Goal: Task Accomplishment & Management: Manage account settings

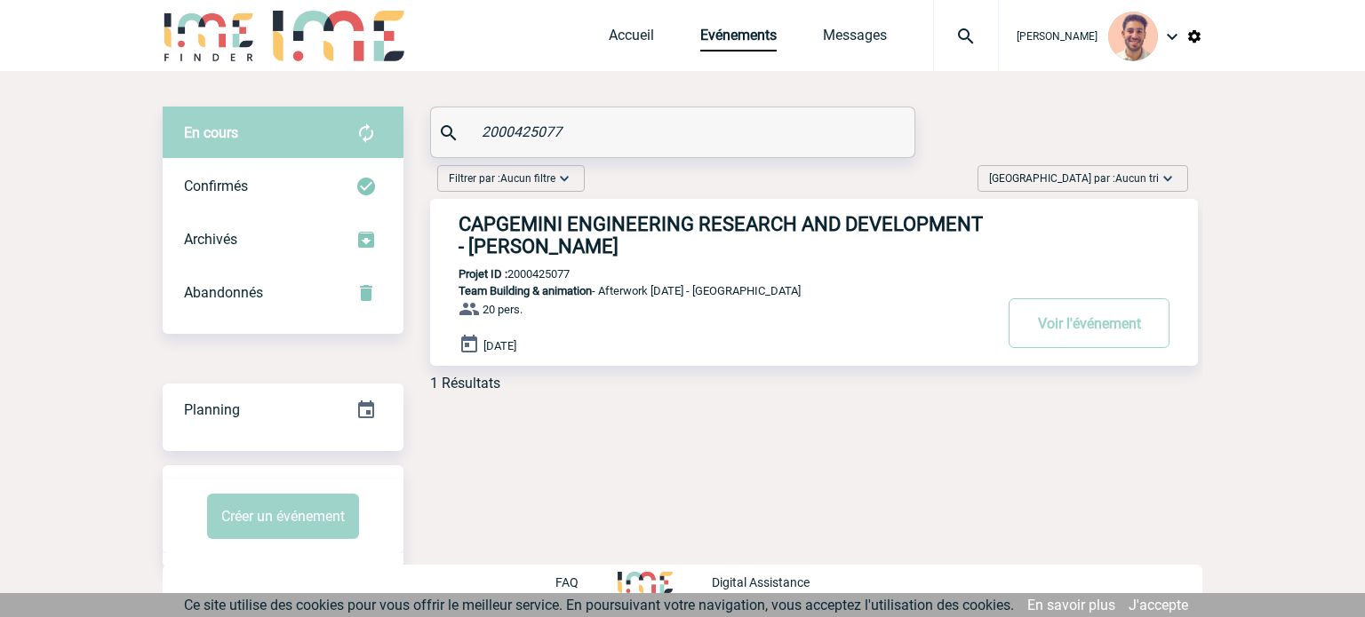
click at [408, 142] on div "En cours En cours Confirmés Archivés Abandonnés En cours Confirmés Archivés Aba…" at bounding box center [682, 256] width 1039 height 299
type input "2000425075"
click at [665, 227] on h3 "CAPGEMINI ENGINEERING RESEARCH AND DEVELOPMENT - Camille AUBERT" at bounding box center [724, 235] width 533 height 44
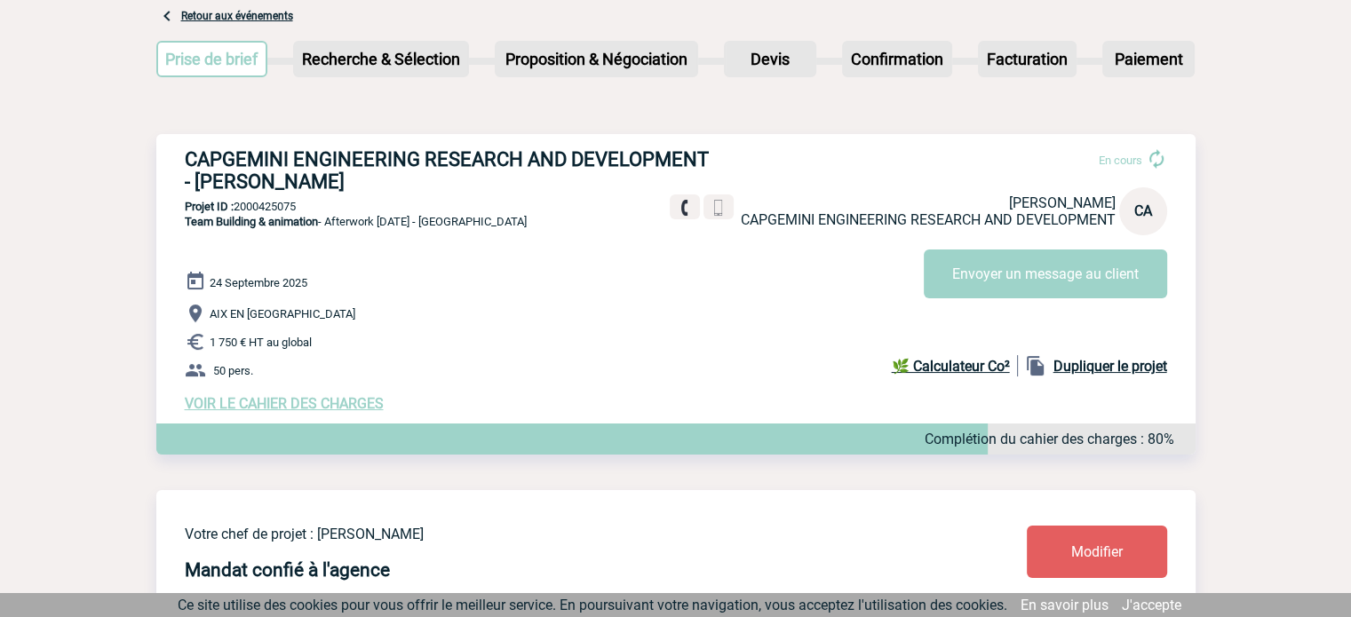
scroll to position [178, 0]
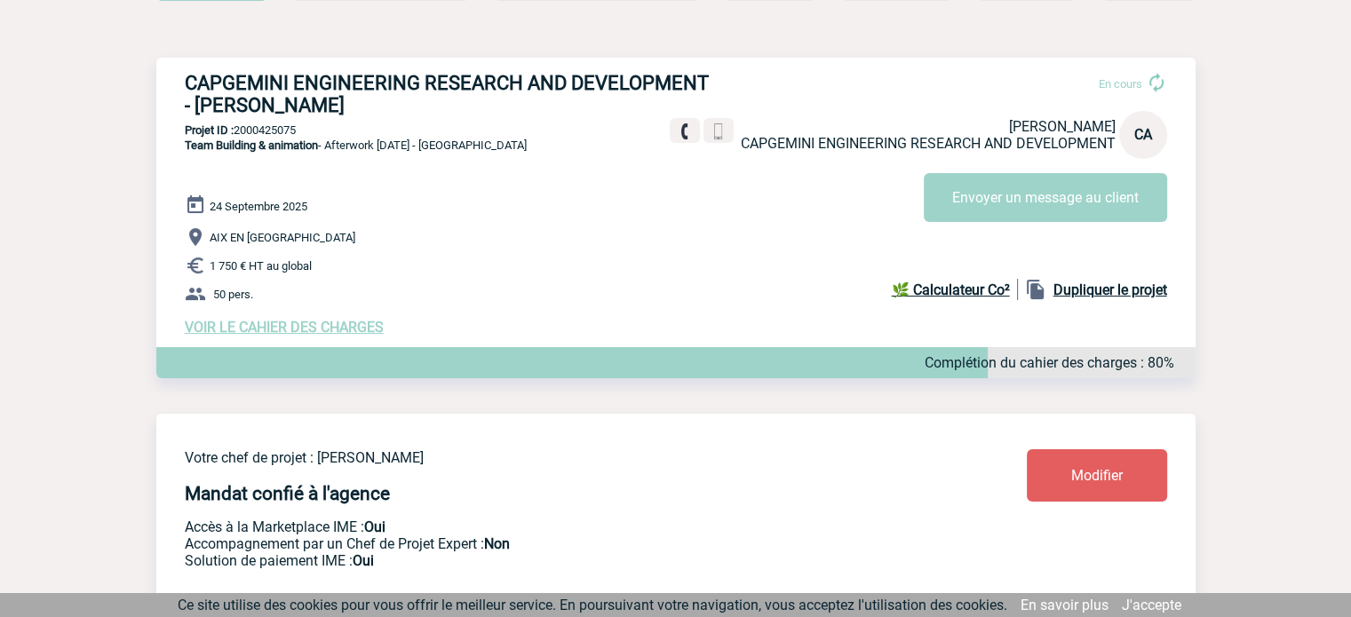
click at [272, 336] on span "VOIR LE CAHIER DES CHARGES" at bounding box center [284, 327] width 199 height 17
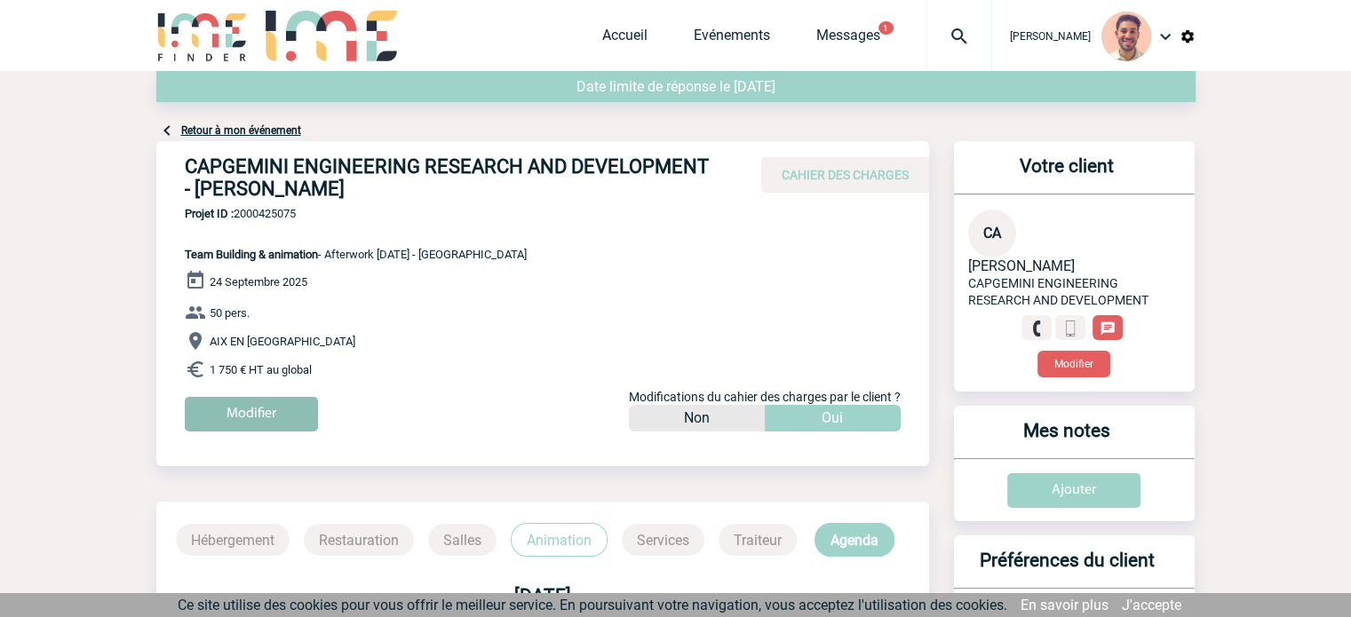
click at [252, 422] on input "Modifier" at bounding box center [251, 414] width 133 height 35
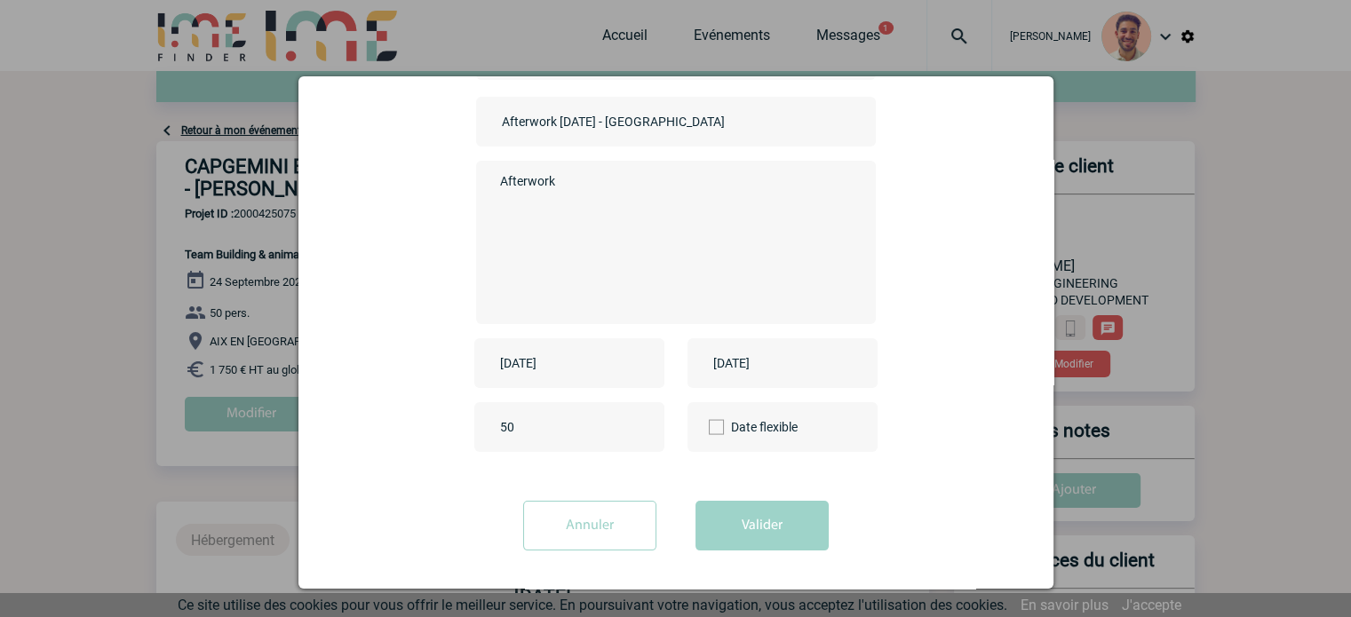
scroll to position [147, 0]
click at [498, 426] on input "50" at bounding box center [579, 424] width 167 height 23
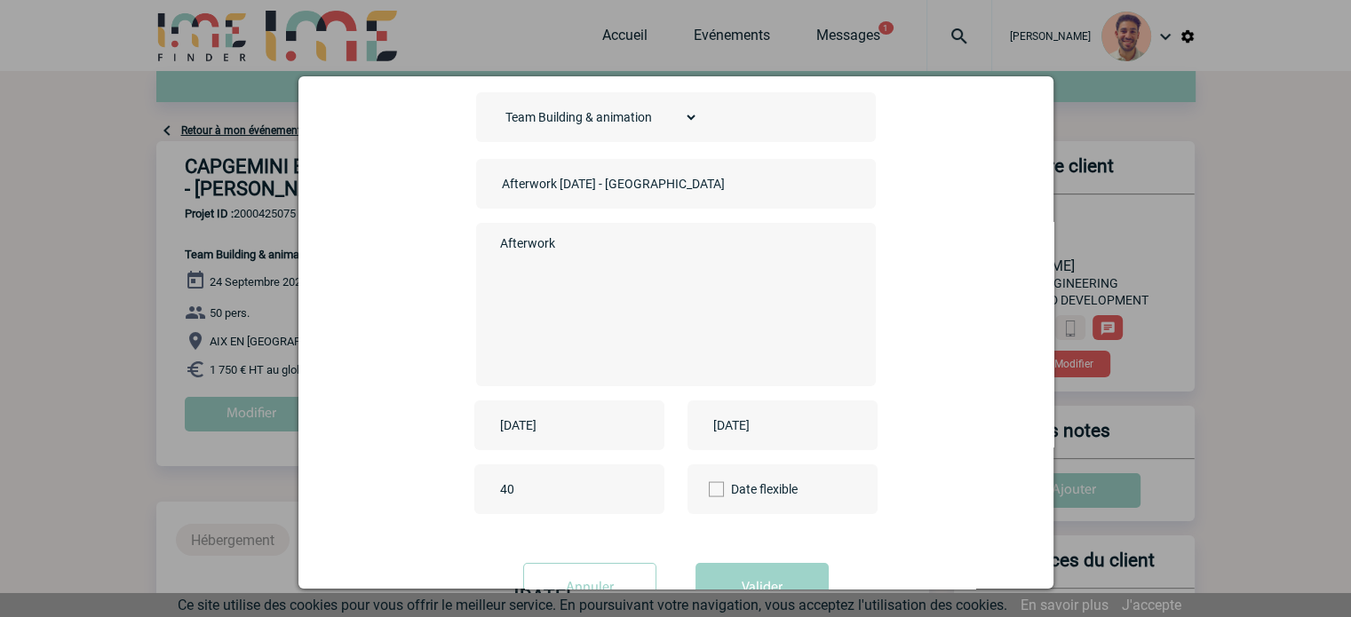
scroll to position [0, 0]
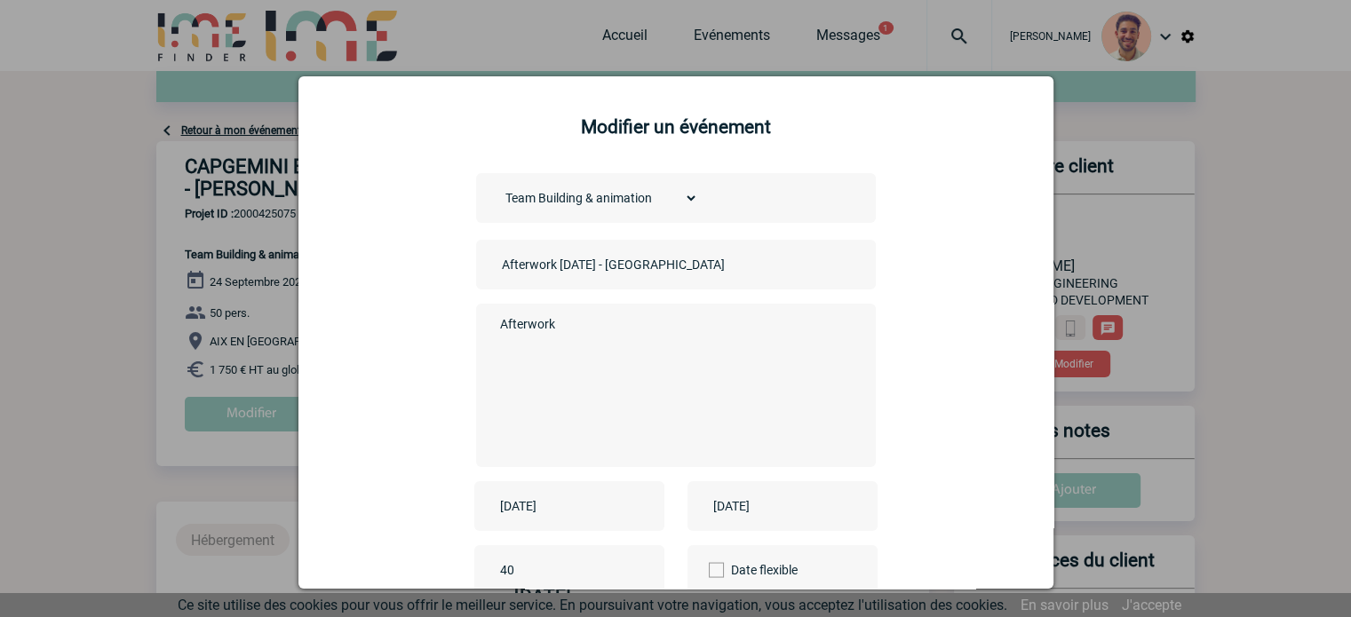
type input "40"
click at [562, 266] on input "Afterwork 9 septembre - Aix en Provence" at bounding box center [622, 264] width 249 height 23
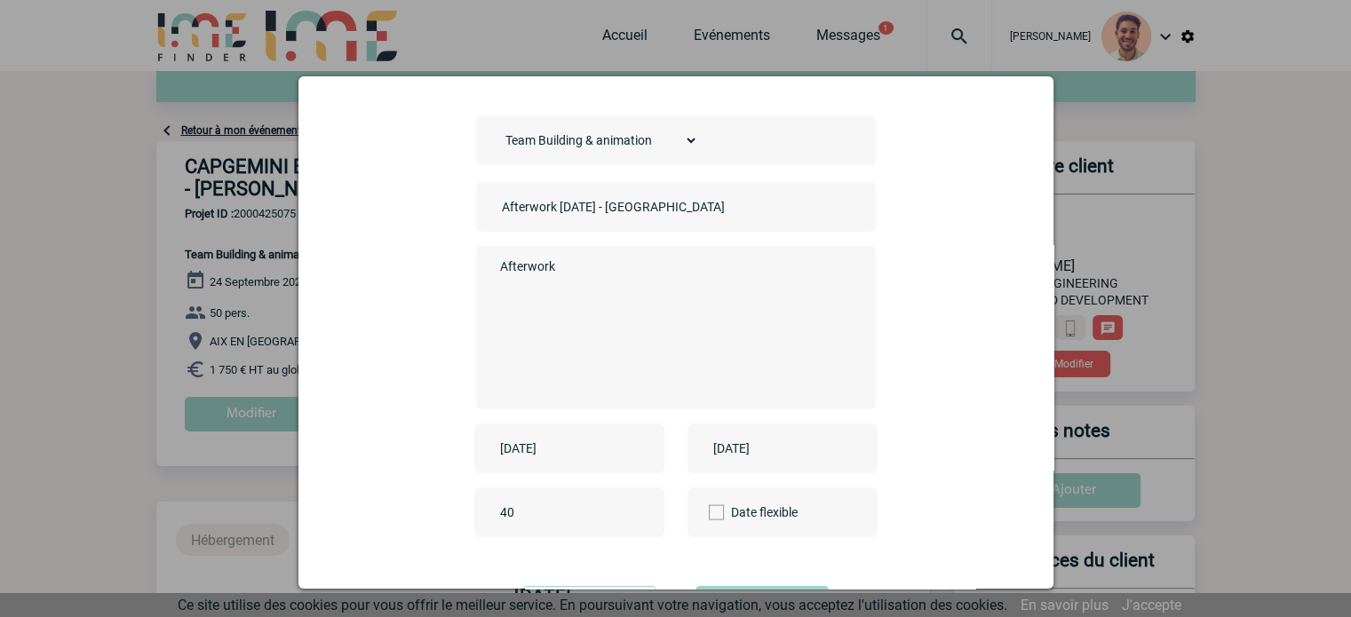
scroll to position [89, 0]
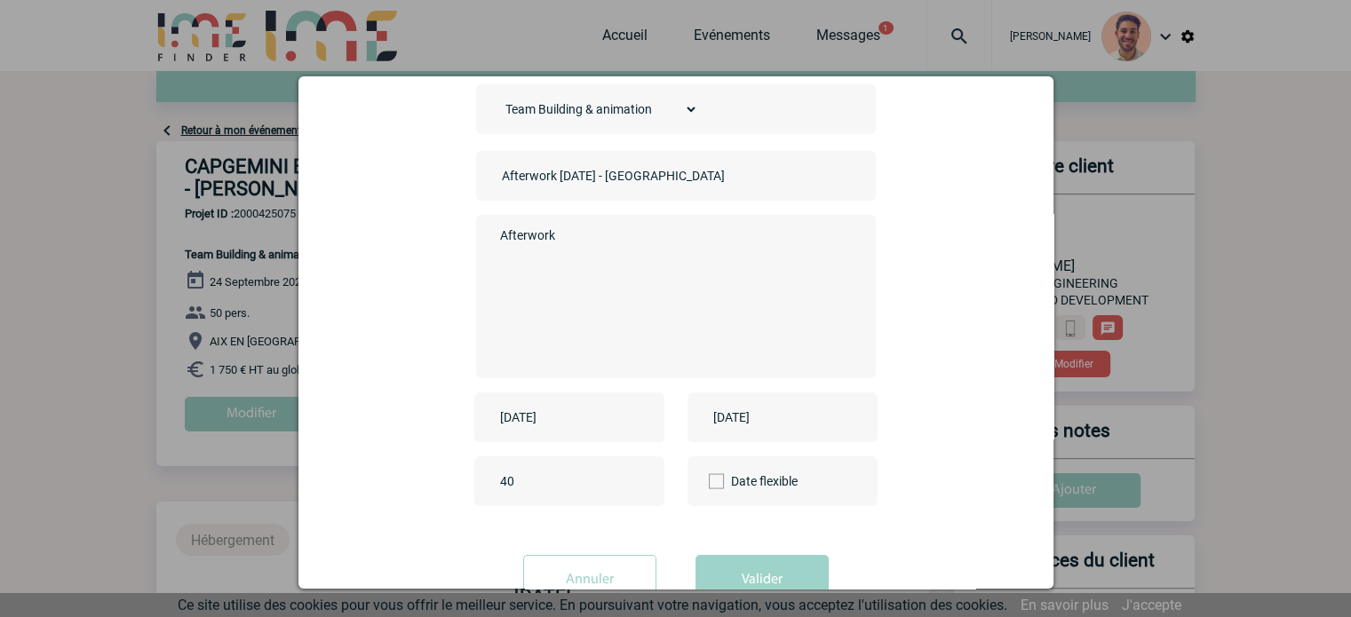
type input "Afterwork 23 septembre - Aix en Provence"
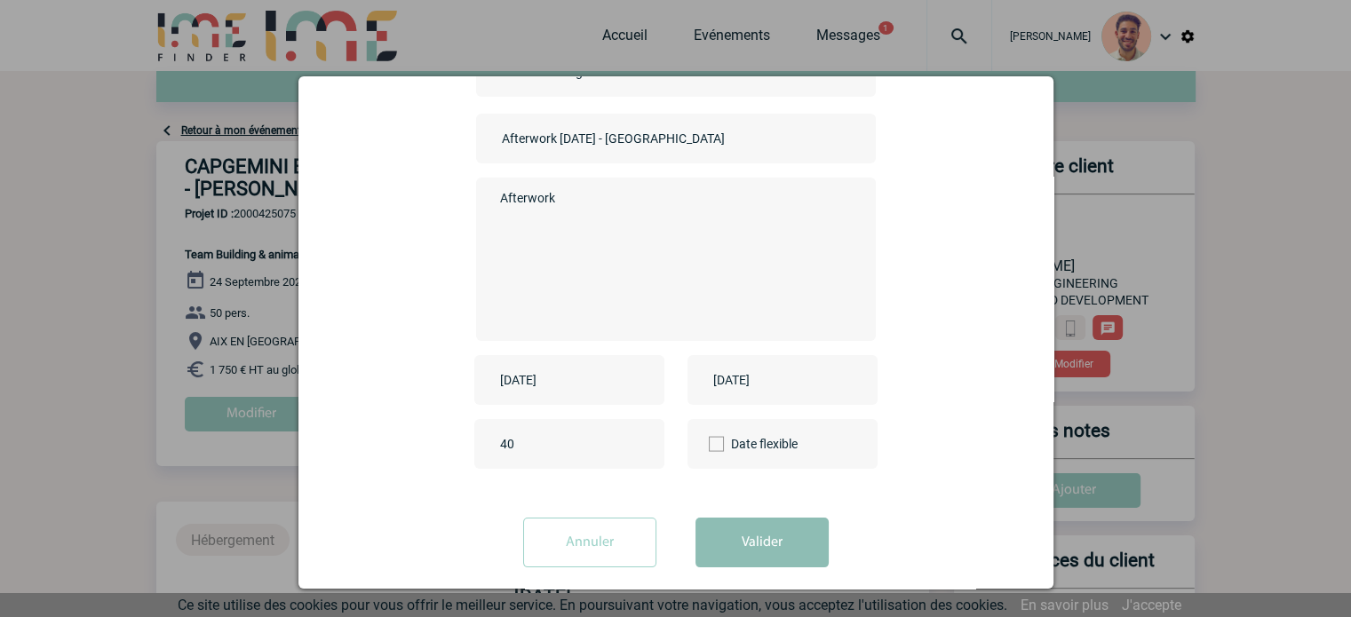
scroll to position [147, 0]
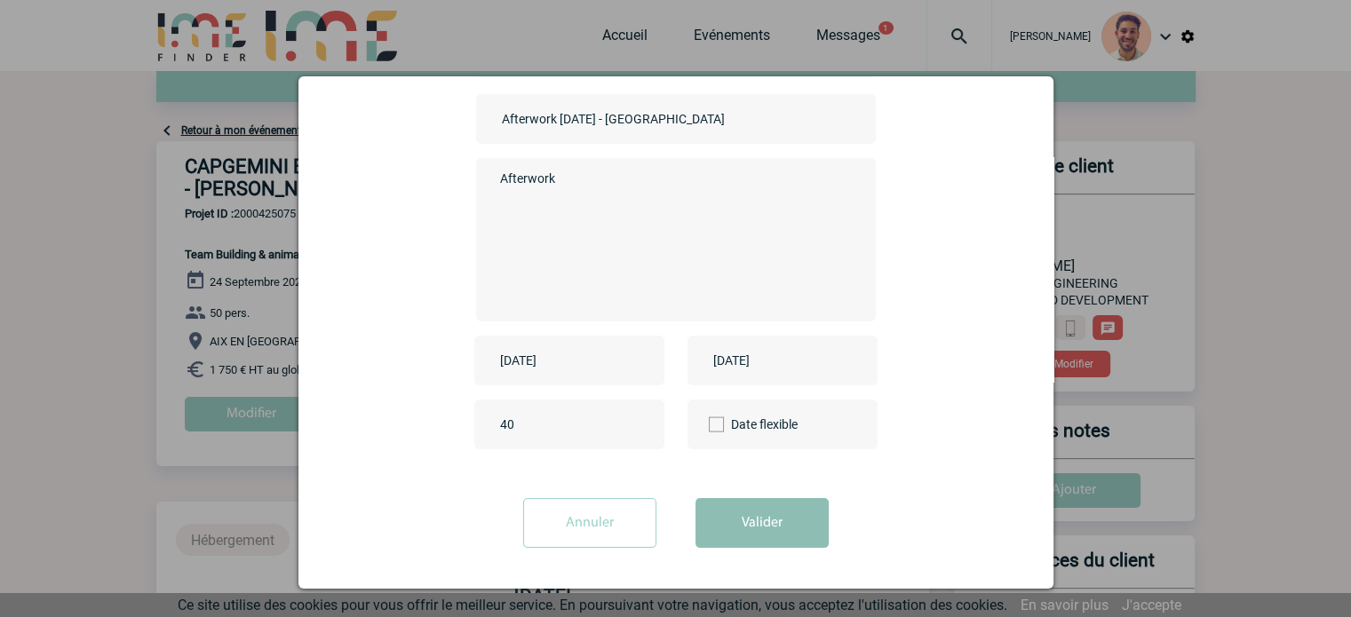
click at [765, 536] on button "Valider" at bounding box center [762, 523] width 133 height 50
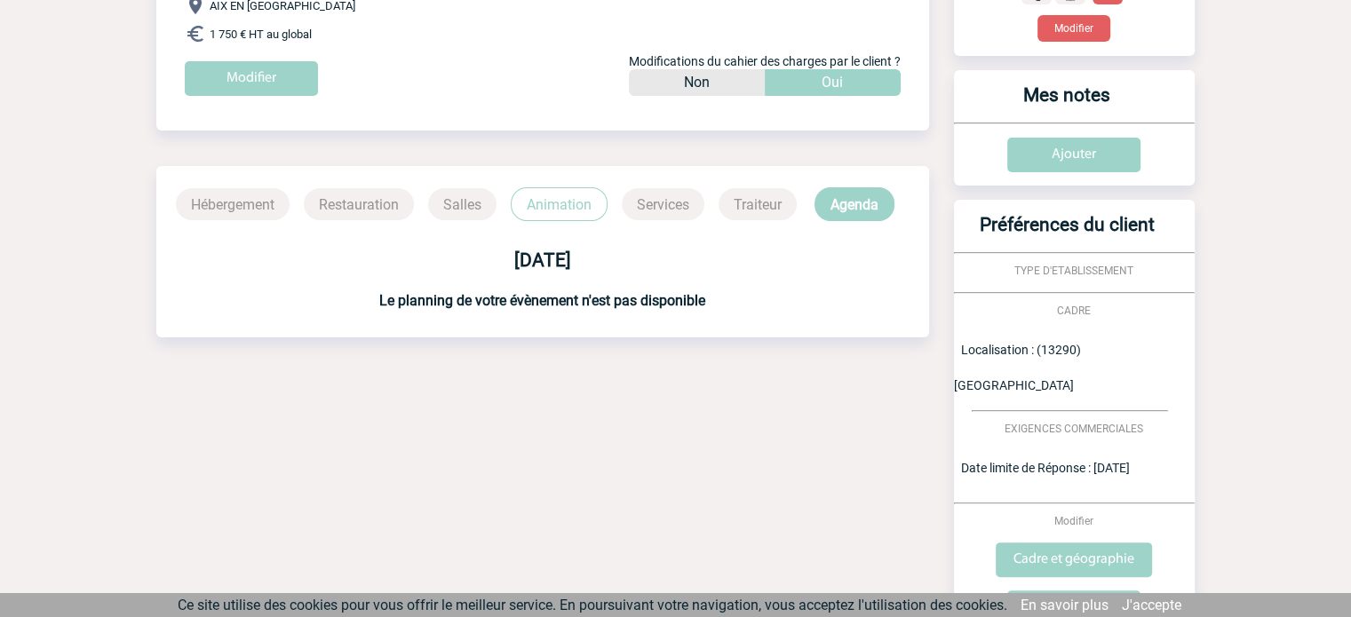
scroll to position [178, 0]
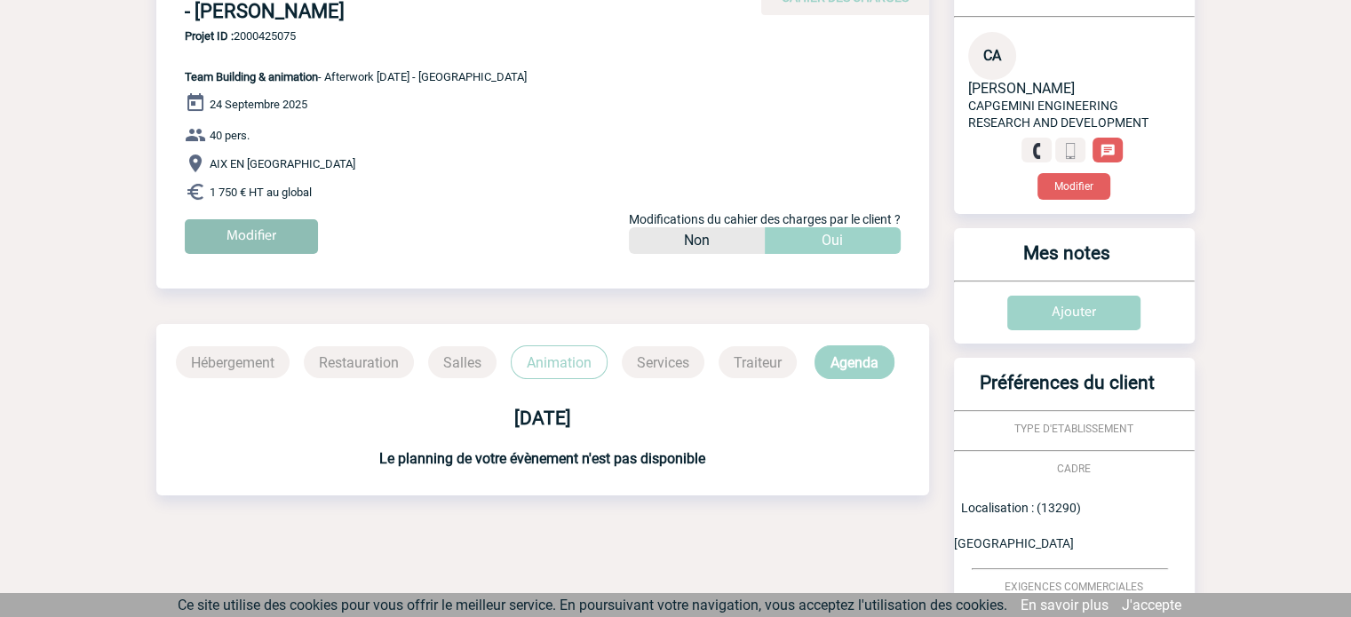
click at [266, 230] on input "Modifier" at bounding box center [251, 236] width 133 height 35
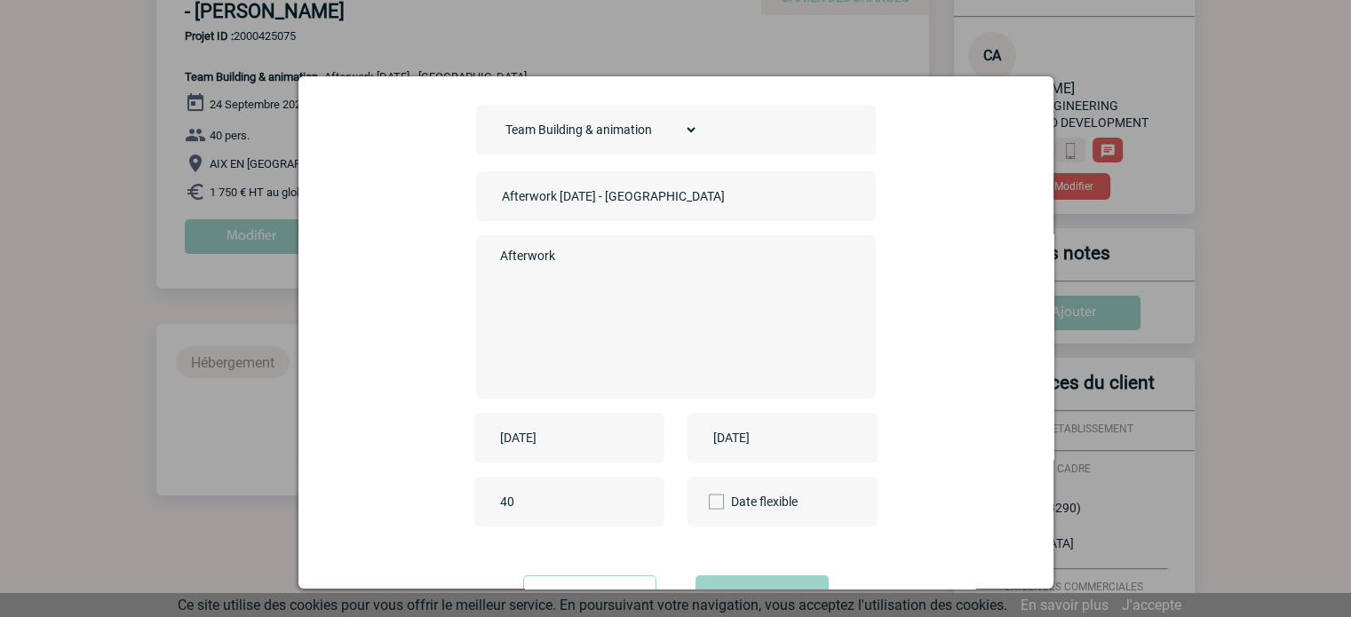
scroll to position [147, 0]
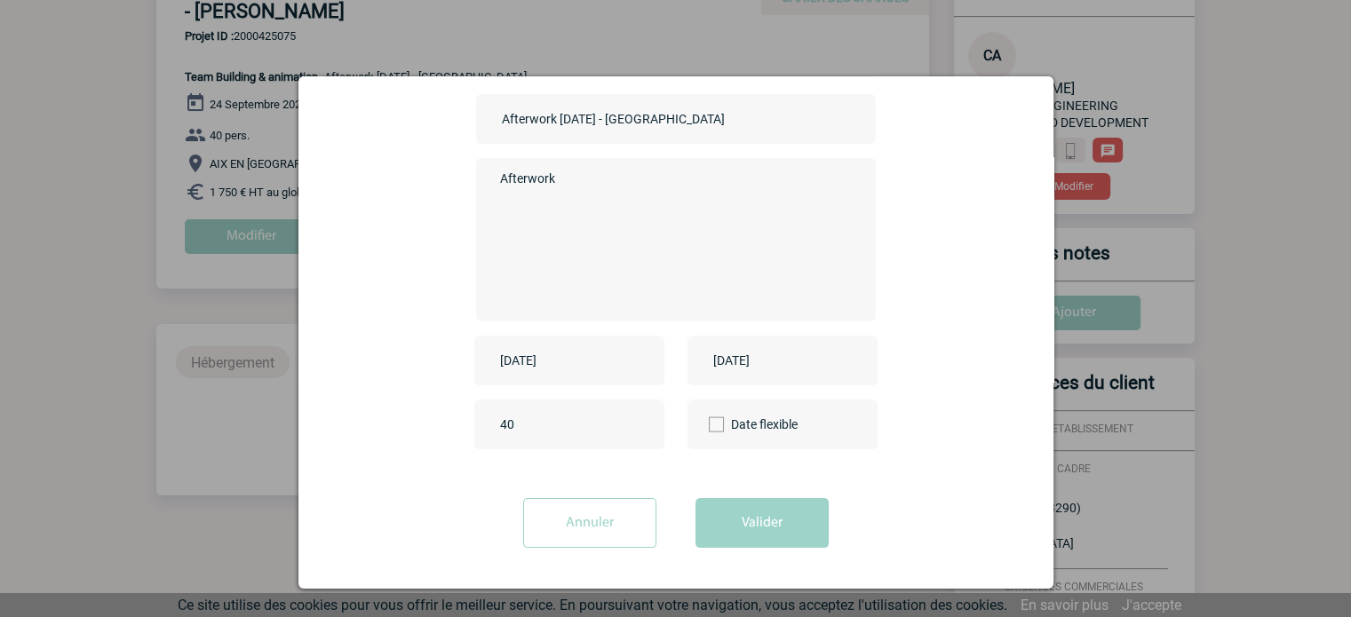
click at [524, 358] on input "2025-09-24" at bounding box center [557, 360] width 123 height 23
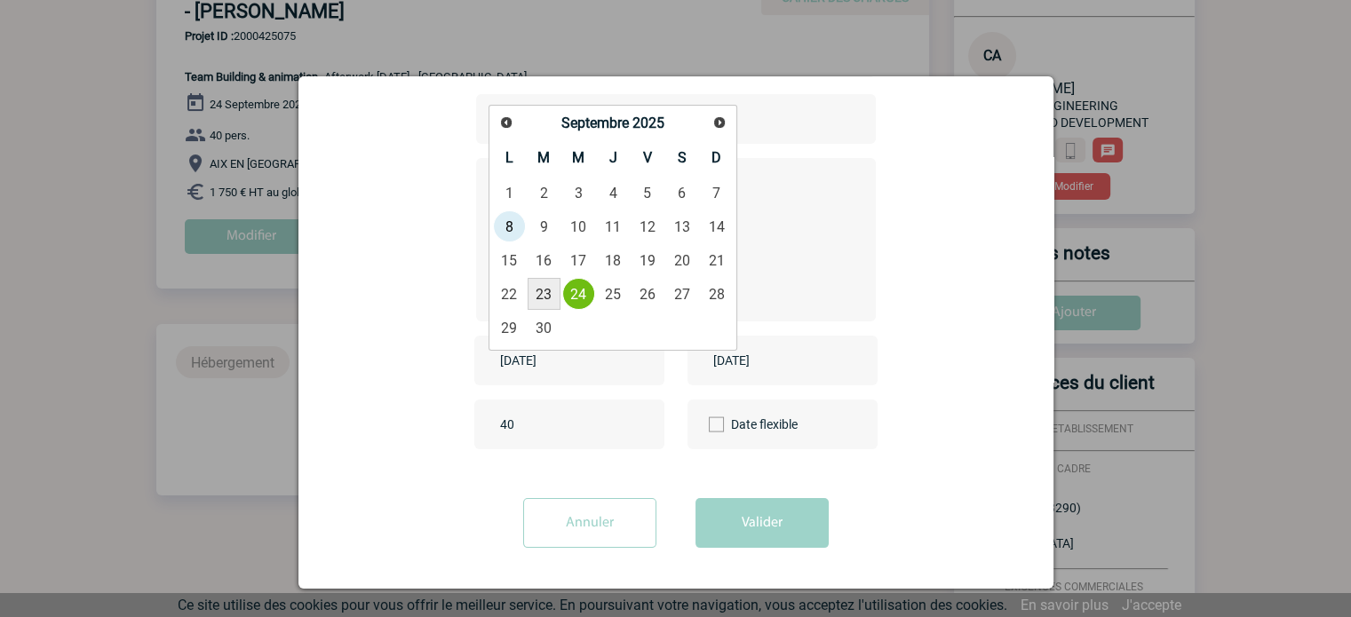
click at [542, 291] on link "23" at bounding box center [544, 294] width 33 height 32
type input "2025-09-23"
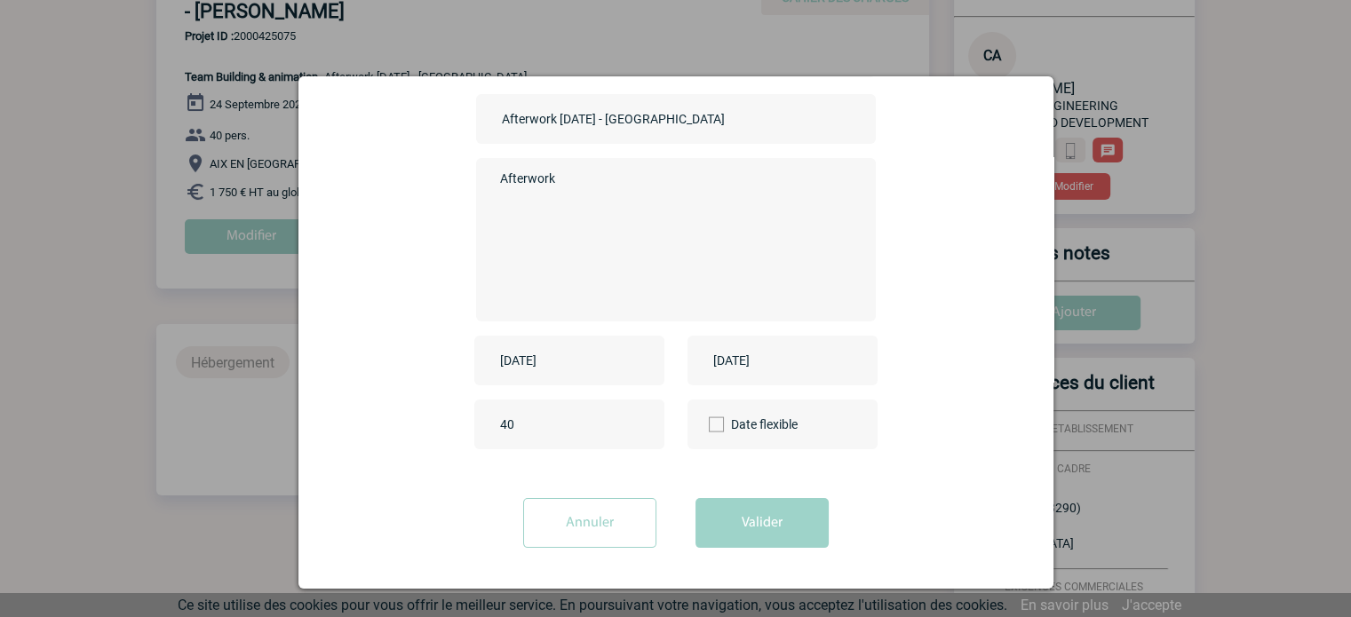
click at [710, 365] on input "2025-09-24" at bounding box center [770, 360] width 123 height 23
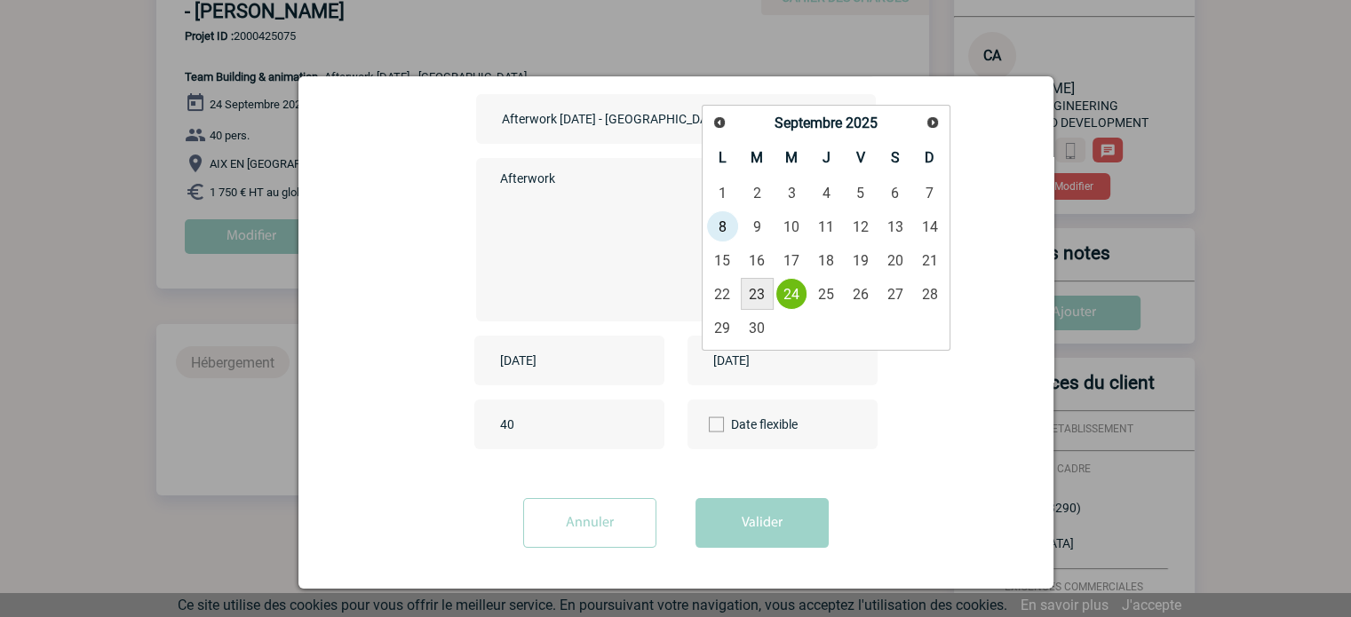
click at [755, 300] on link "23" at bounding box center [757, 294] width 33 height 32
type input "2025-09-23"
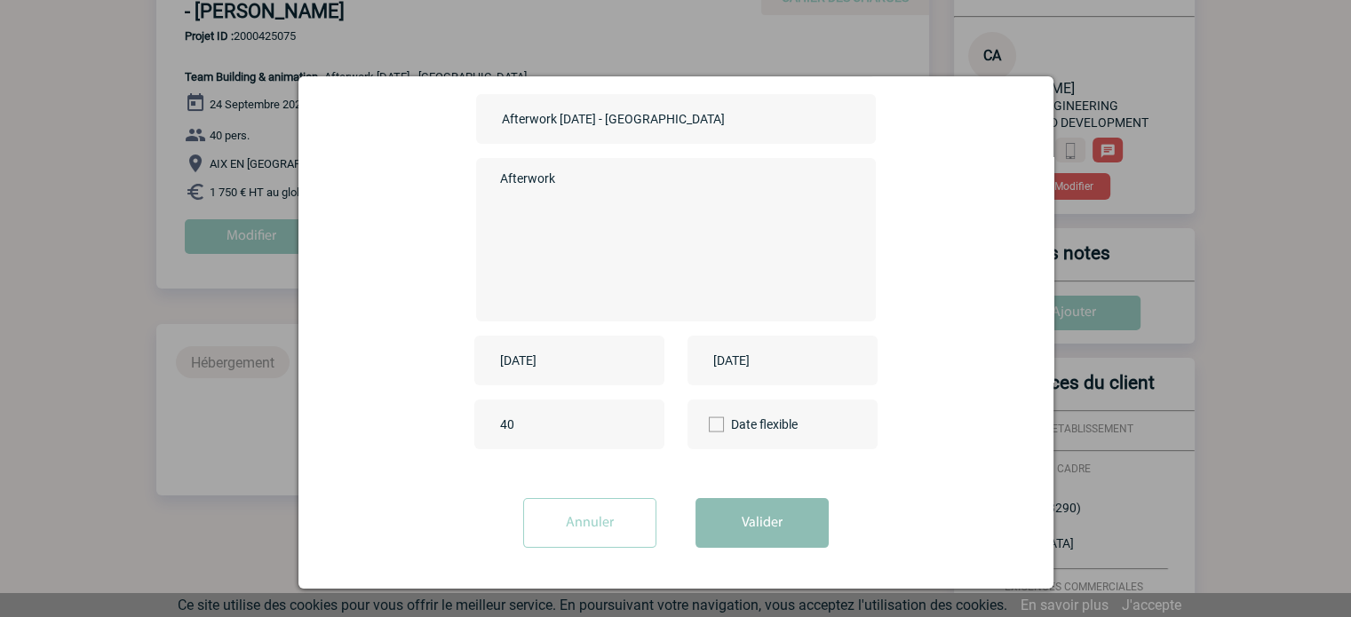
click at [700, 526] on button "Valider" at bounding box center [762, 523] width 133 height 50
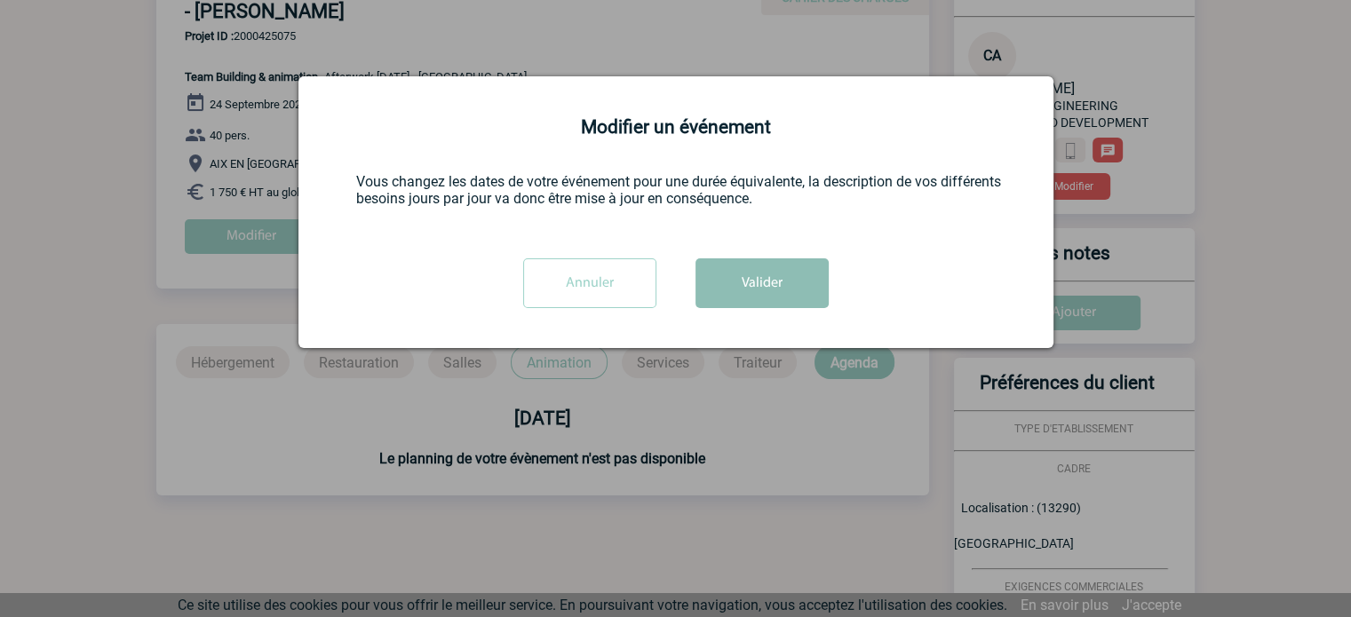
click at [759, 276] on button "Valider" at bounding box center [762, 284] width 133 height 50
click at [752, 276] on button "Valider" at bounding box center [762, 284] width 133 height 50
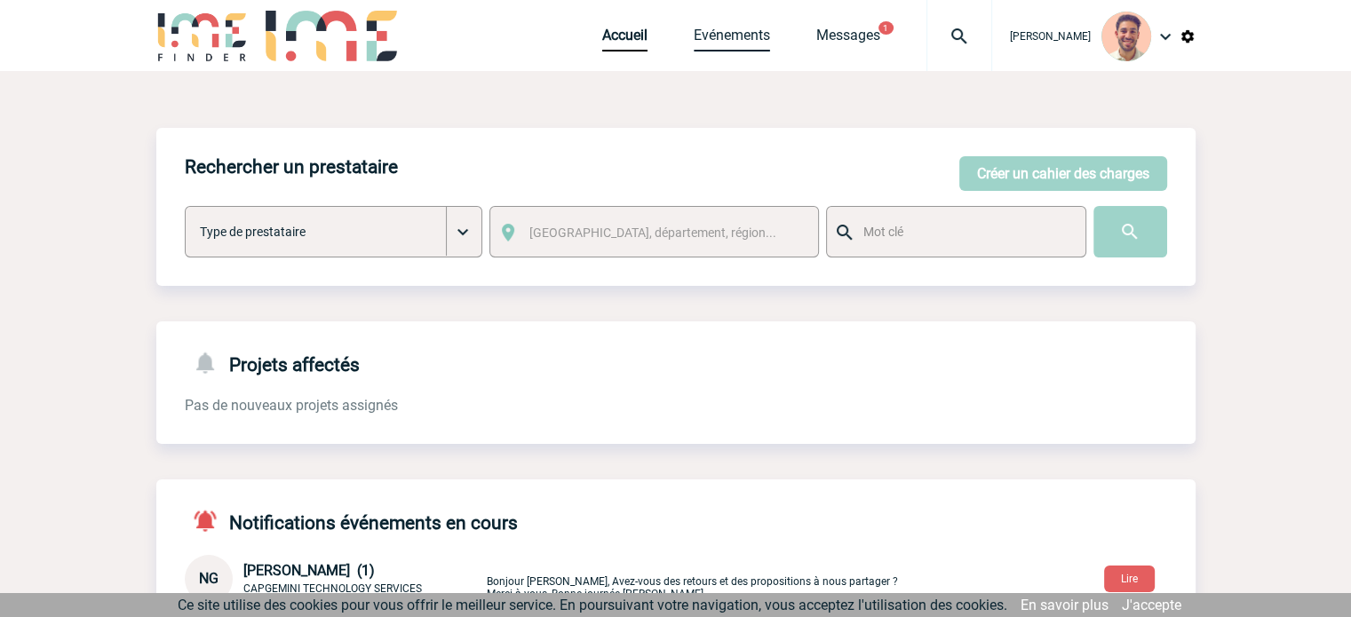
click at [731, 40] on link "Evénements" at bounding box center [732, 39] width 76 height 25
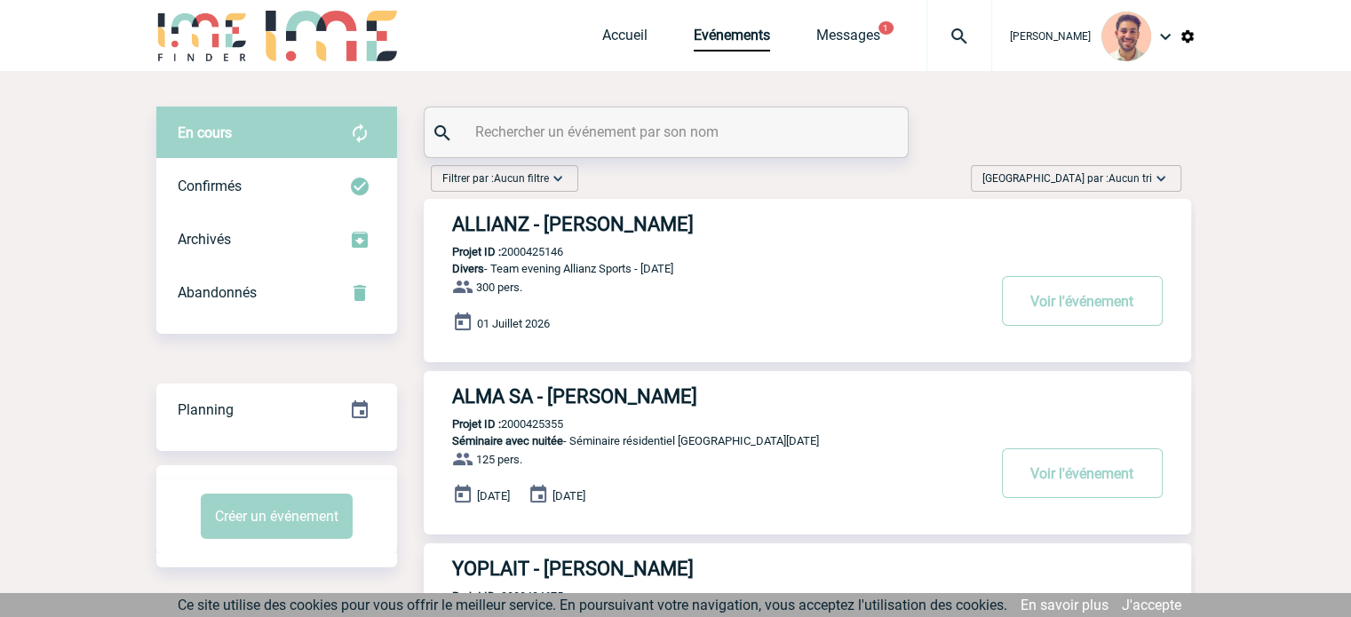
click at [547, 125] on input "text" at bounding box center [668, 132] width 395 height 26
paste input "2000425077"
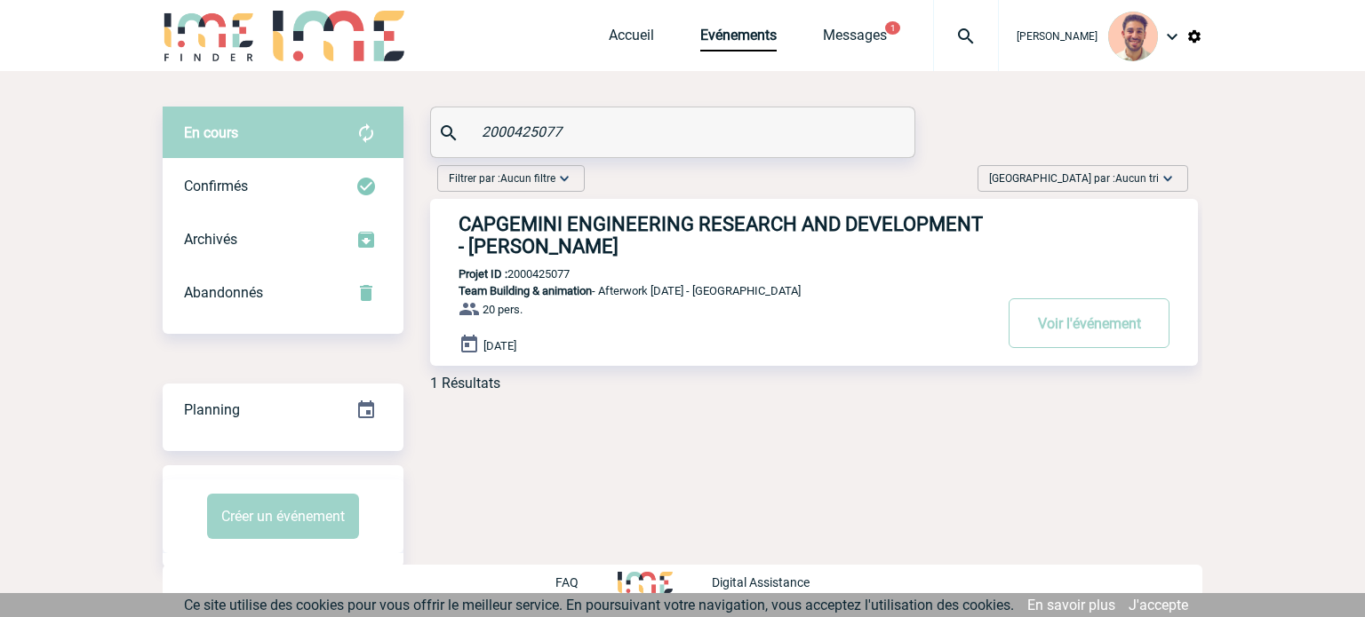
type input "2000425077"
click at [616, 217] on h3 "CAPGEMINI ENGINEERING RESEARCH AND DEVELOPMENT - [PERSON_NAME]" at bounding box center [724, 235] width 533 height 44
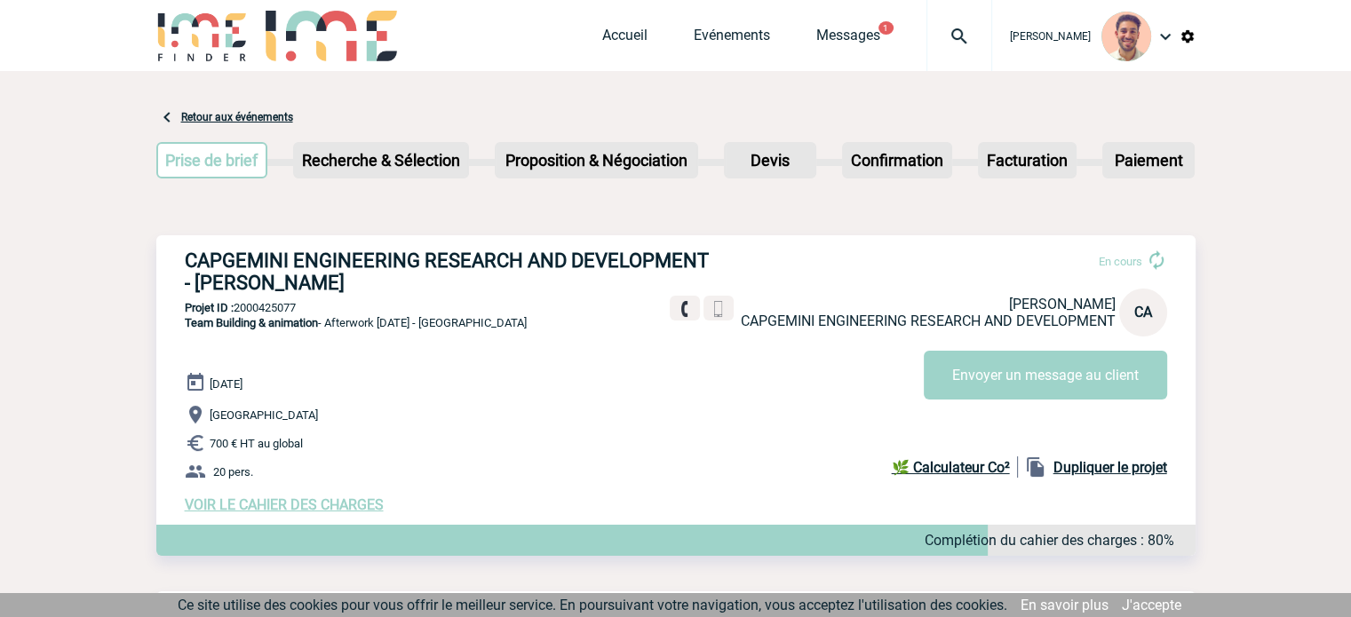
click at [306, 514] on span "VOIR LE CAHIER DES CHARGES" at bounding box center [284, 505] width 199 height 17
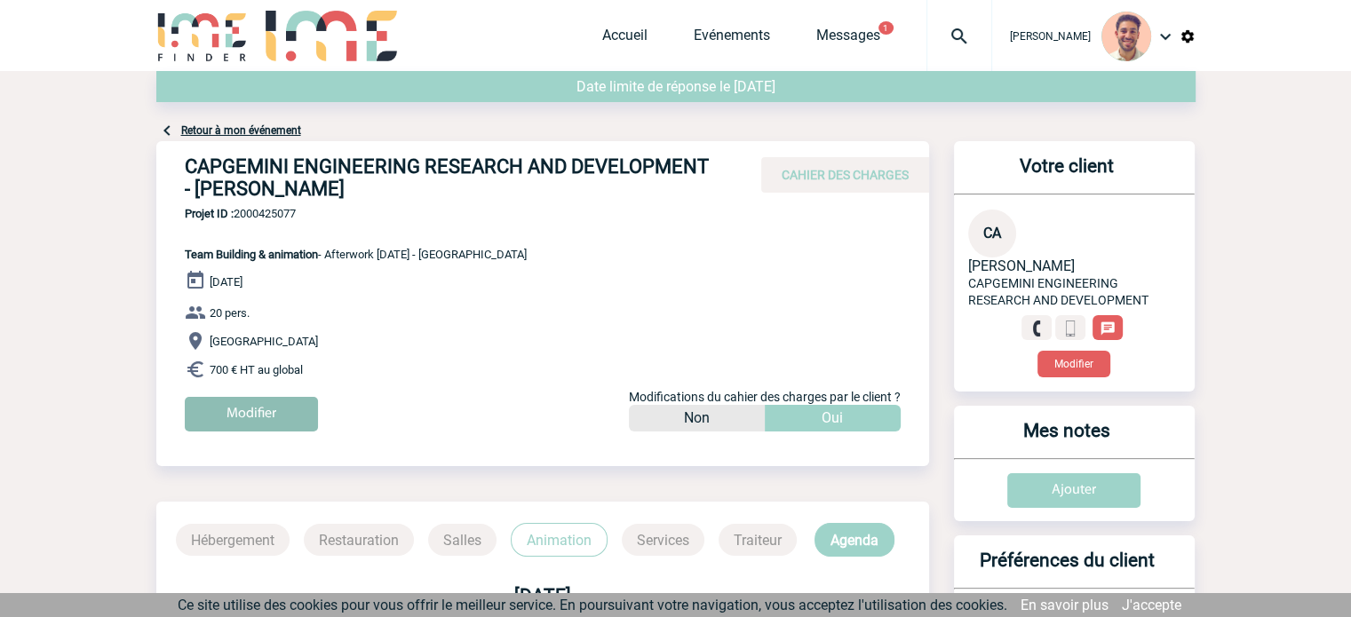
click at [239, 415] on input "Modifier" at bounding box center [251, 414] width 133 height 35
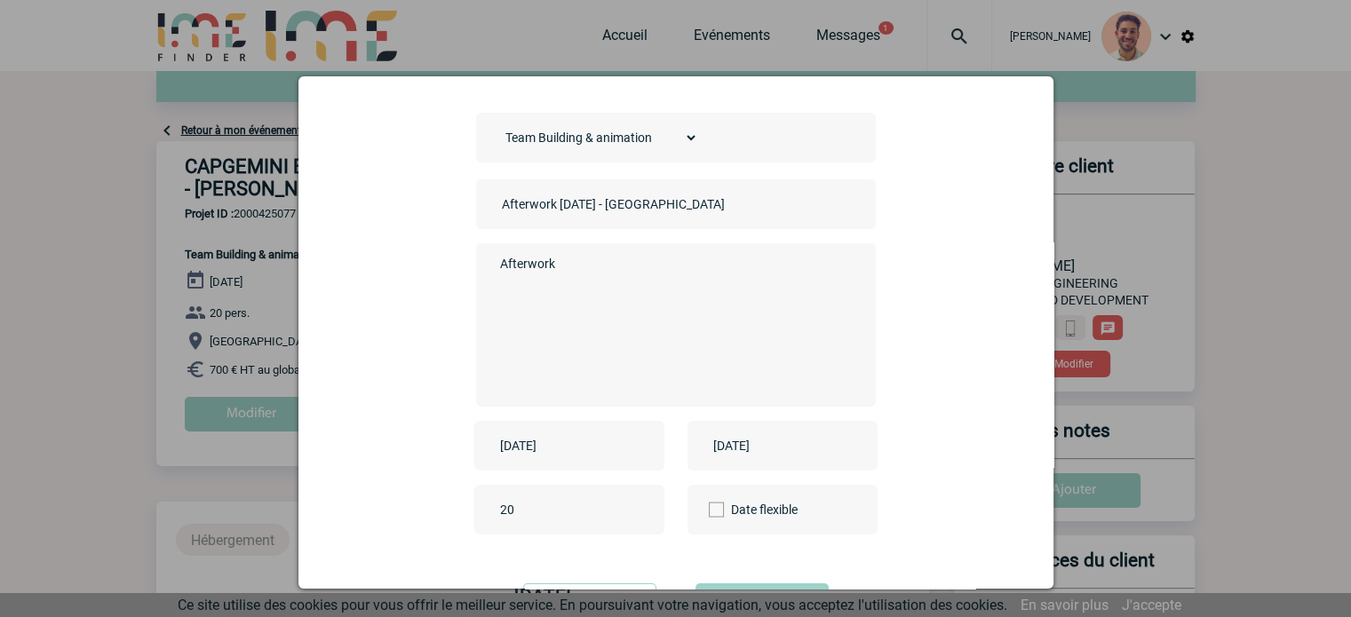
scroll to position [89, 0]
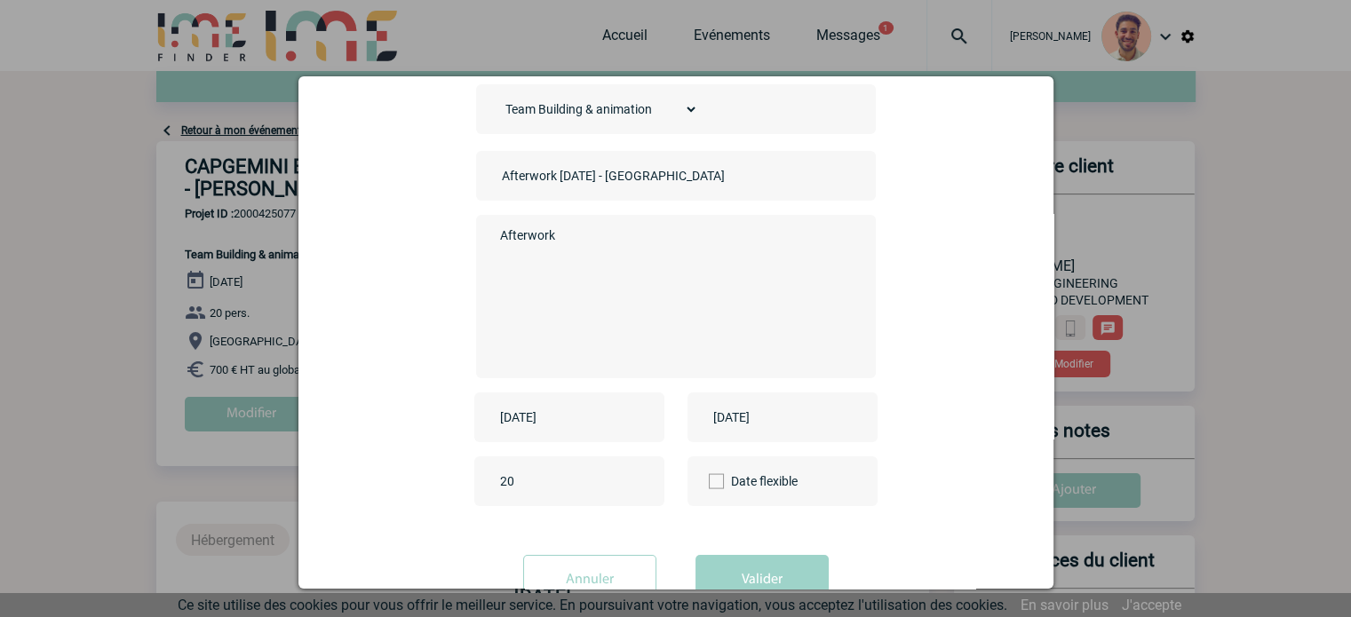
drag, startPoint x: 511, startPoint y: 474, endPoint x: 521, endPoint y: 478, distance: 10.4
click at [512, 474] on input "20" at bounding box center [579, 481] width 167 height 23
type input "25"
click at [567, 182] on input "Afterwork 11 septembre - Grenoble" at bounding box center [622, 175] width 249 height 23
type input "Afterwork 25 septembre - Grenoble"
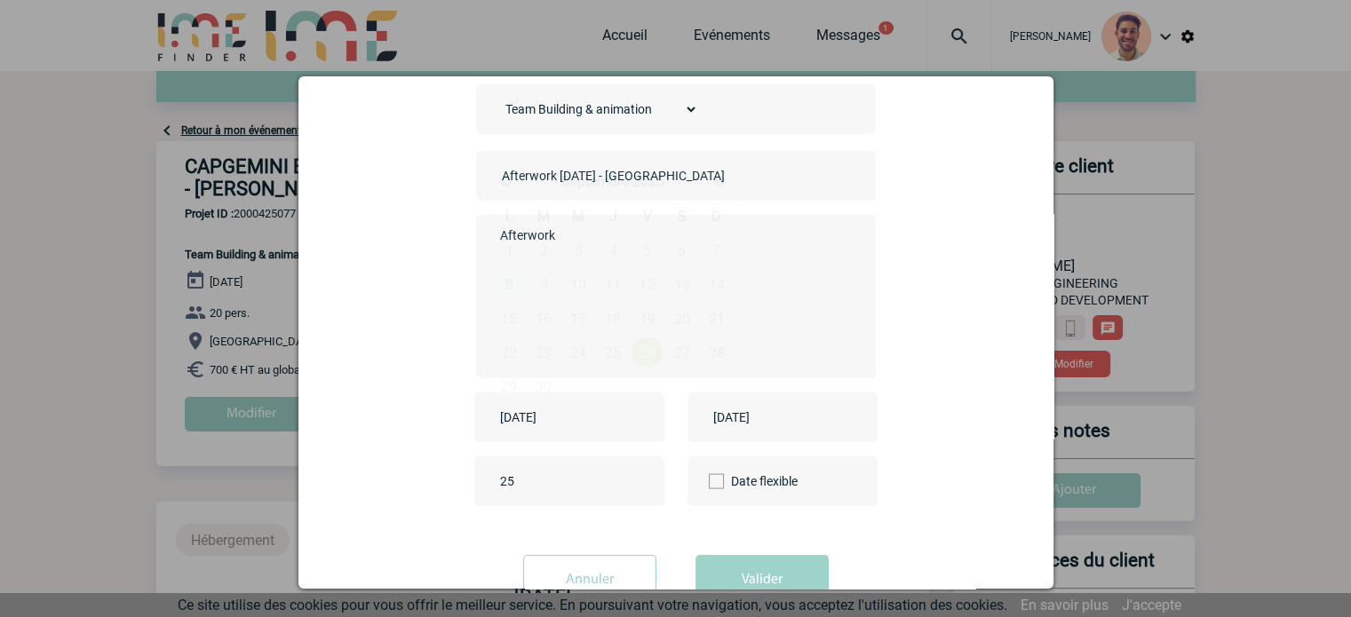
click at [567, 426] on input "2025-09-26" at bounding box center [557, 417] width 123 height 23
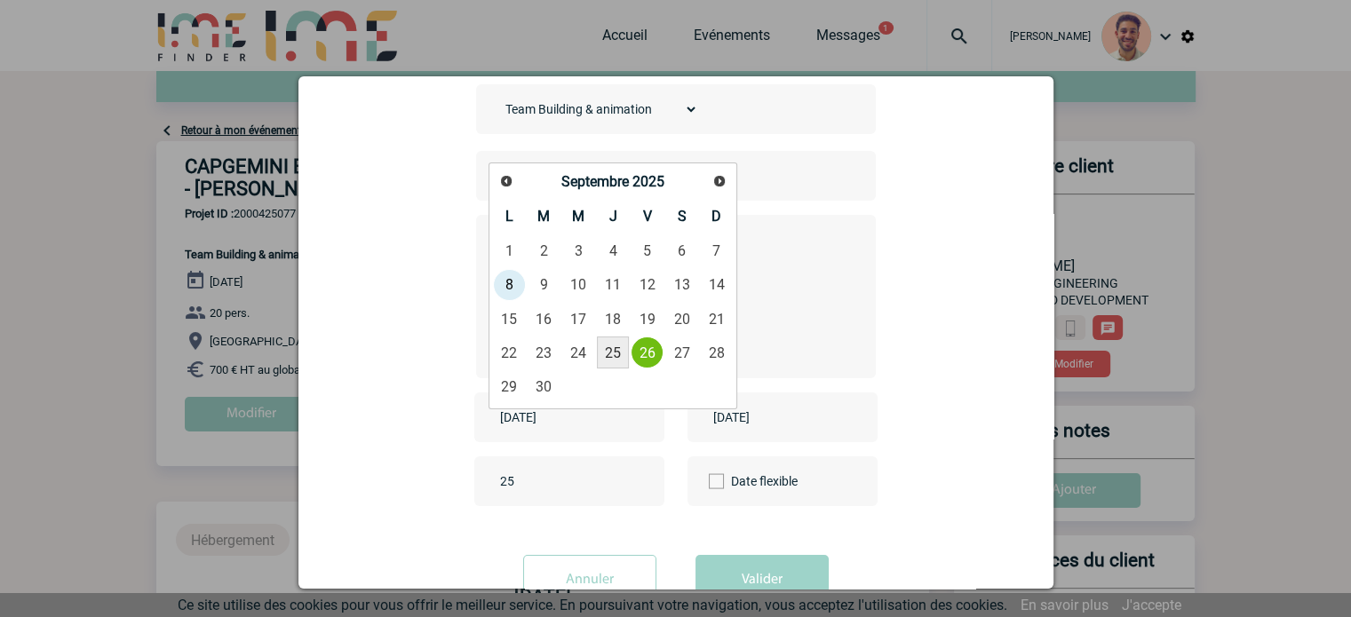
click at [613, 360] on link "25" at bounding box center [613, 353] width 33 height 32
type input "[DATE]"
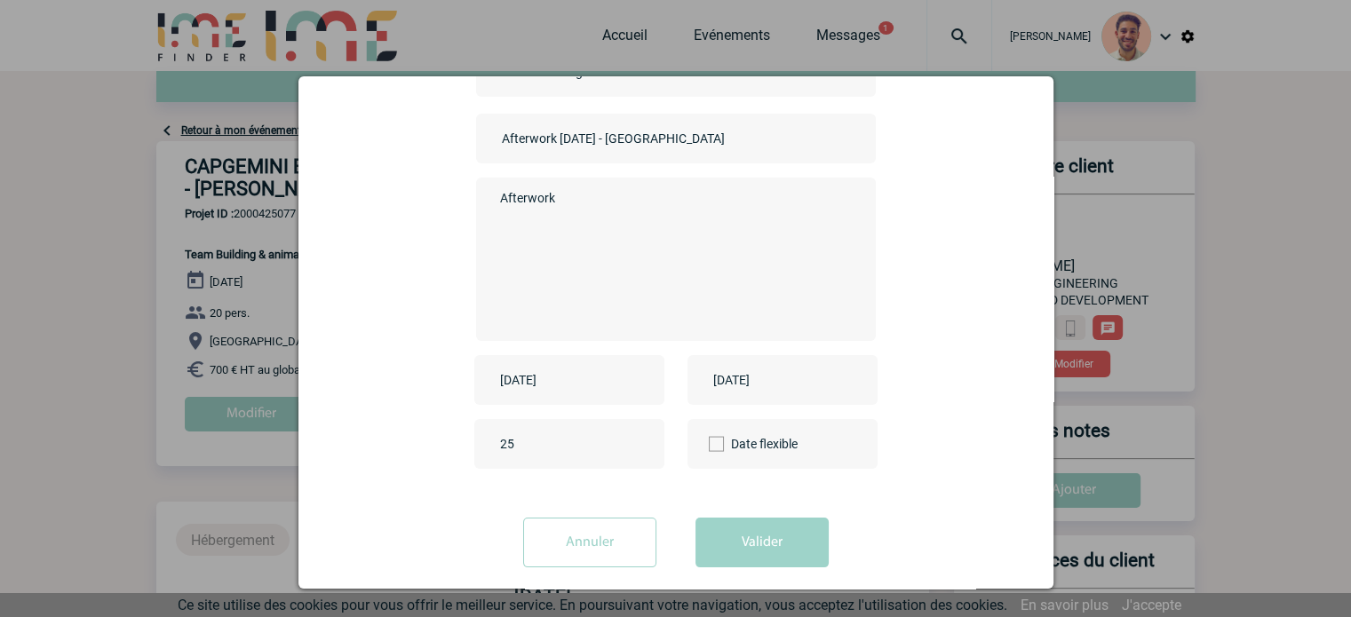
scroll to position [147, 0]
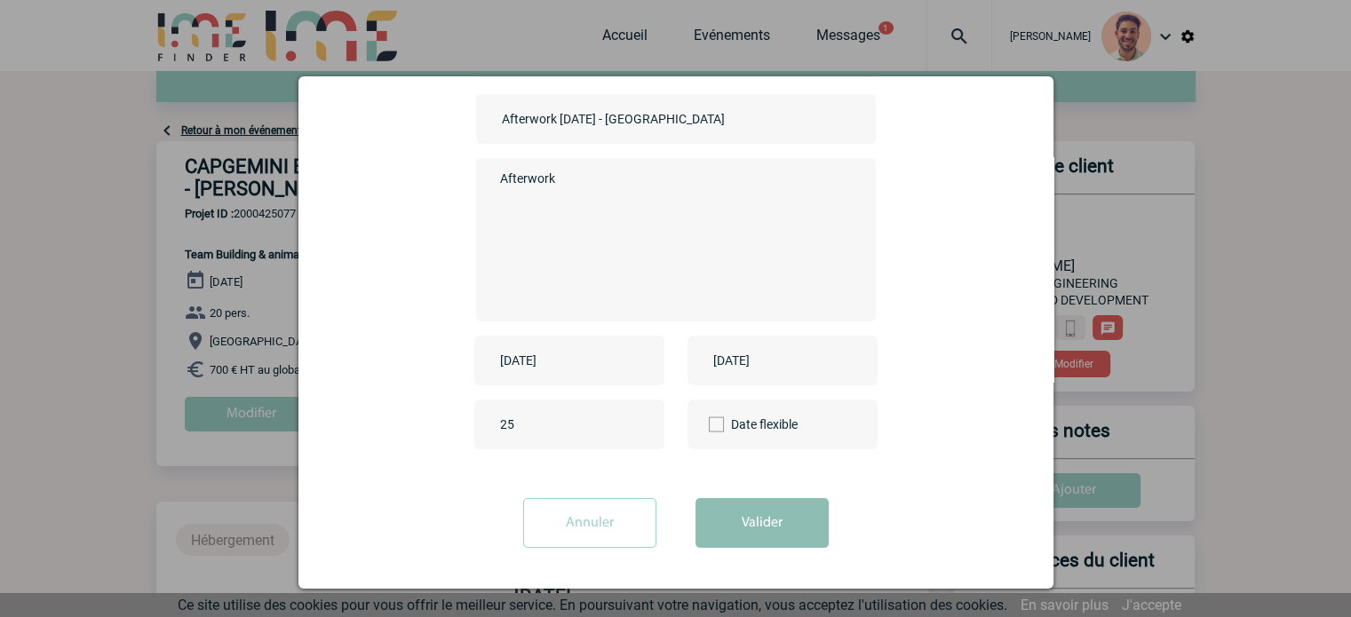
click at [802, 532] on button "Valider" at bounding box center [762, 523] width 133 height 50
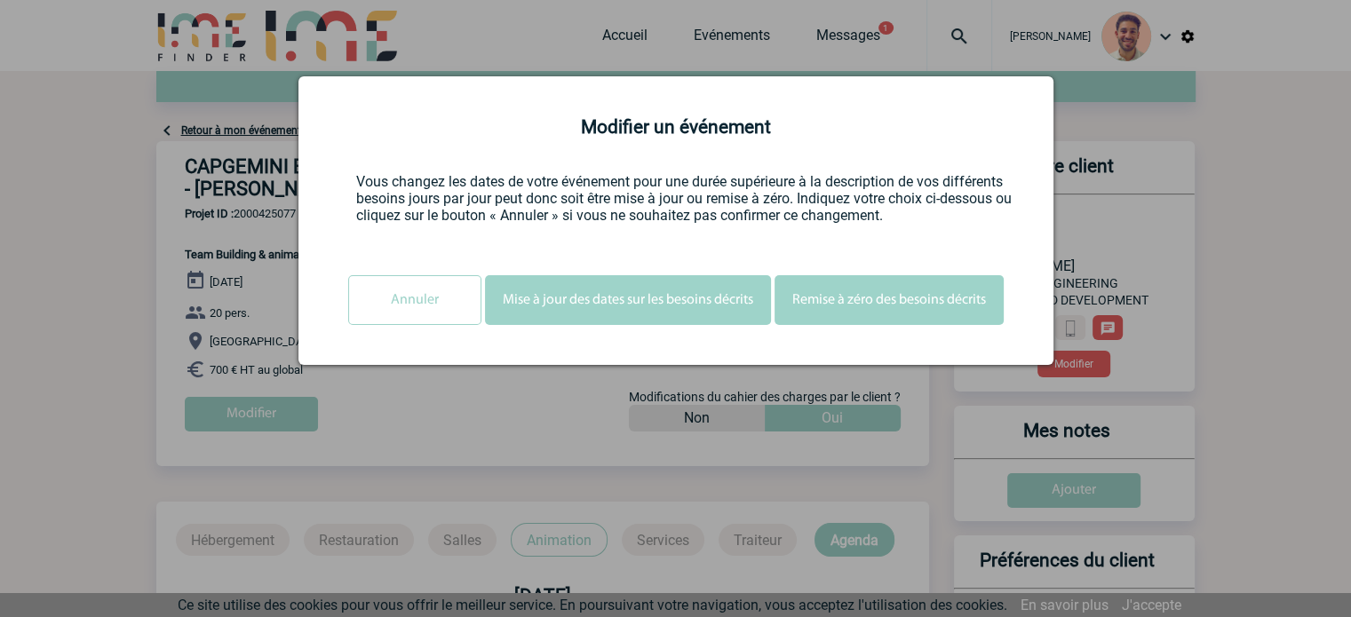
click at [700, 301] on button "Mise à jour des dates sur les besoins décrits" at bounding box center [628, 300] width 286 height 50
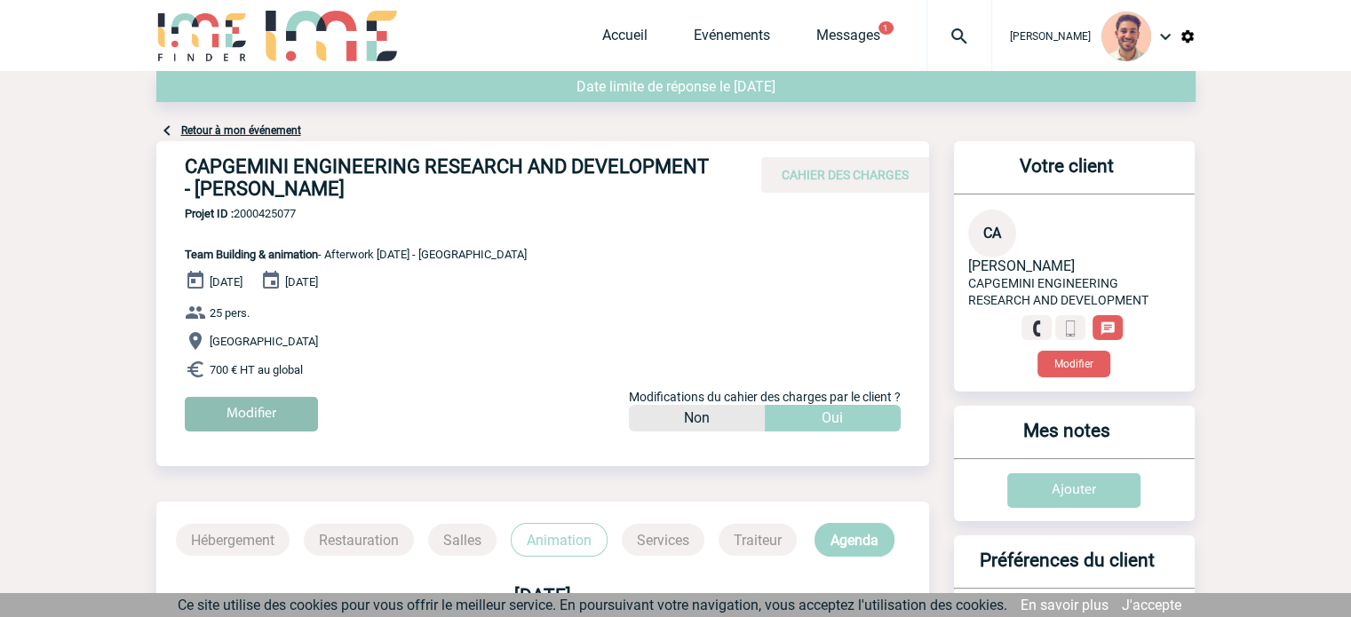
drag, startPoint x: 206, startPoint y: 408, endPoint x: 217, endPoint y: 407, distance: 10.7
click at [208, 408] on input "Modifier" at bounding box center [251, 414] width 133 height 35
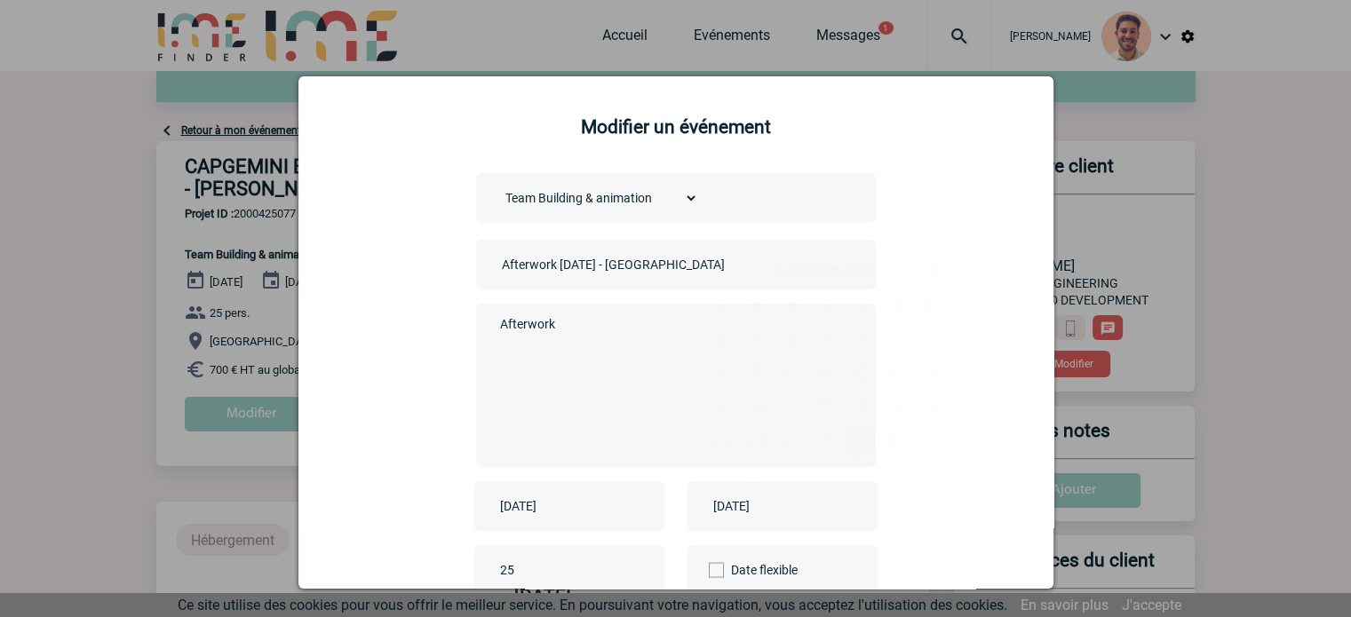
click at [738, 516] on input "2025-09-26" at bounding box center [770, 506] width 123 height 23
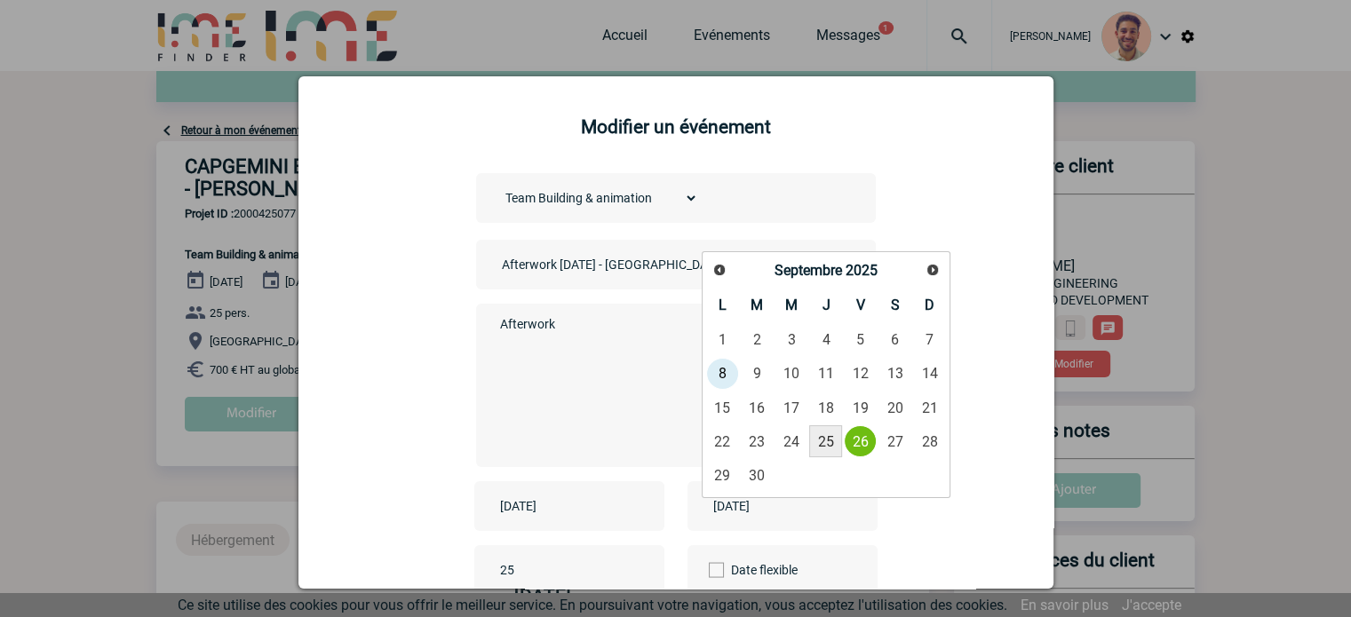
click at [824, 438] on link "25" at bounding box center [825, 442] width 33 height 32
type input "[DATE]"
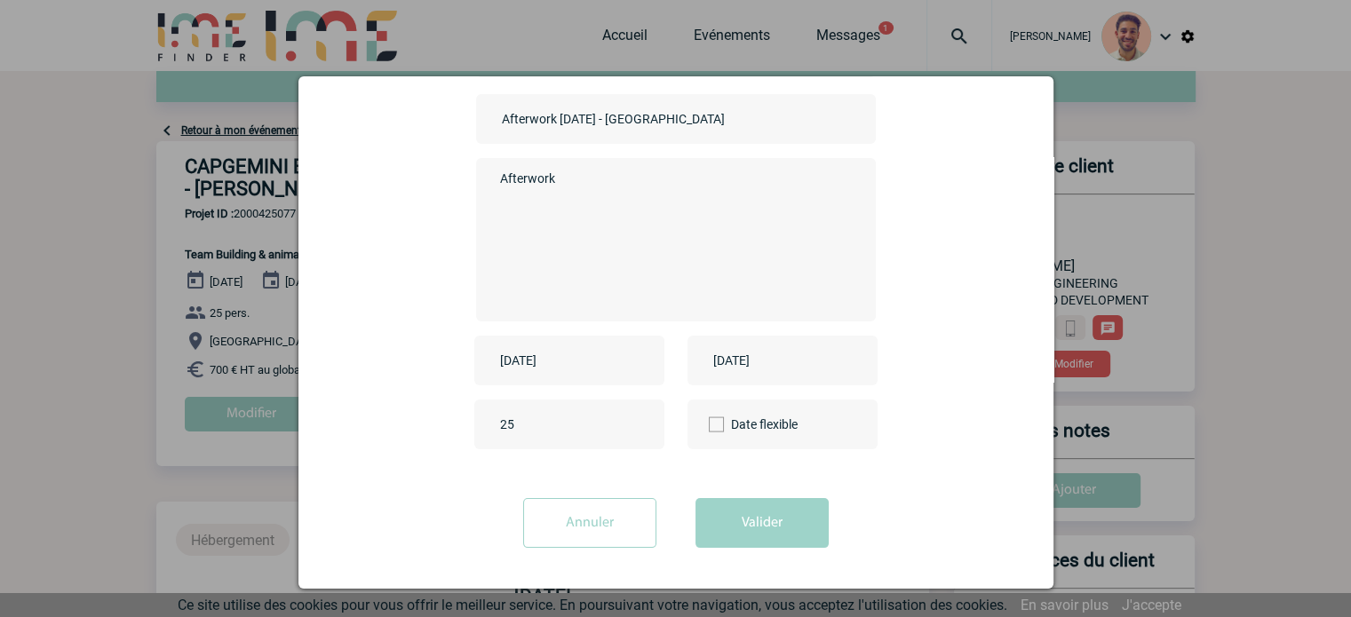
scroll to position [147, 0]
click at [750, 532] on button "Valider" at bounding box center [762, 523] width 133 height 50
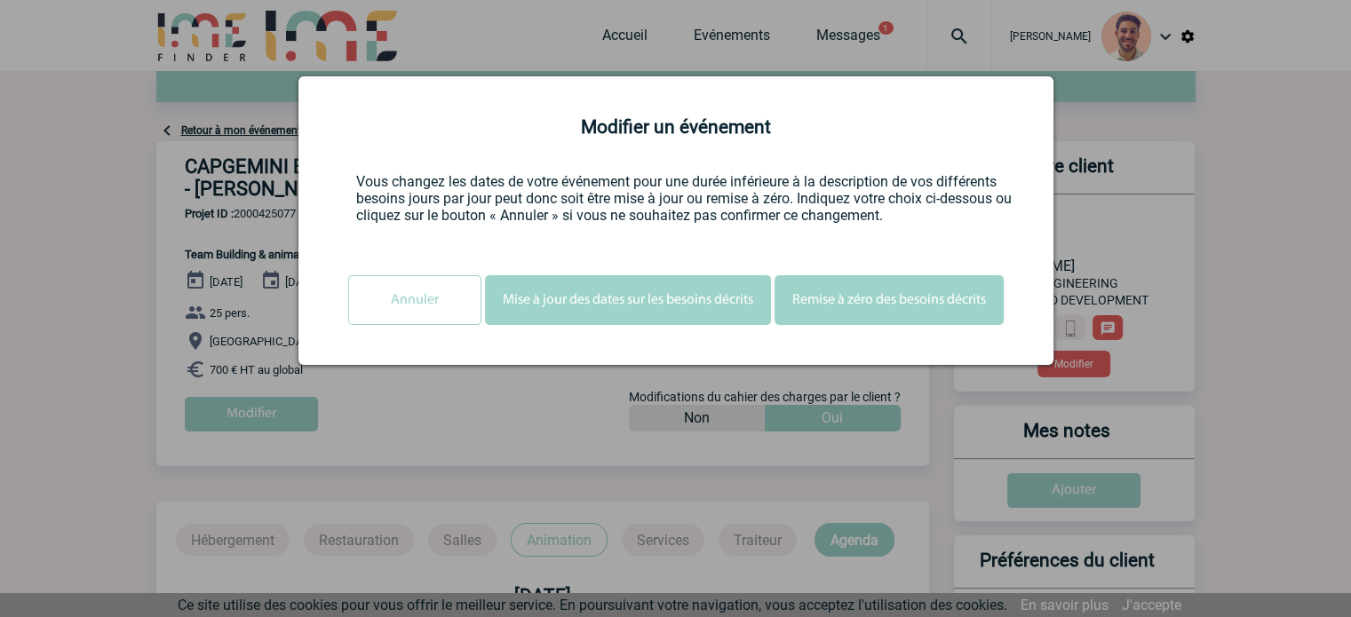
scroll to position [0, 0]
click at [692, 308] on button "Mise à jour des dates sur les besoins décrits" at bounding box center [628, 300] width 286 height 50
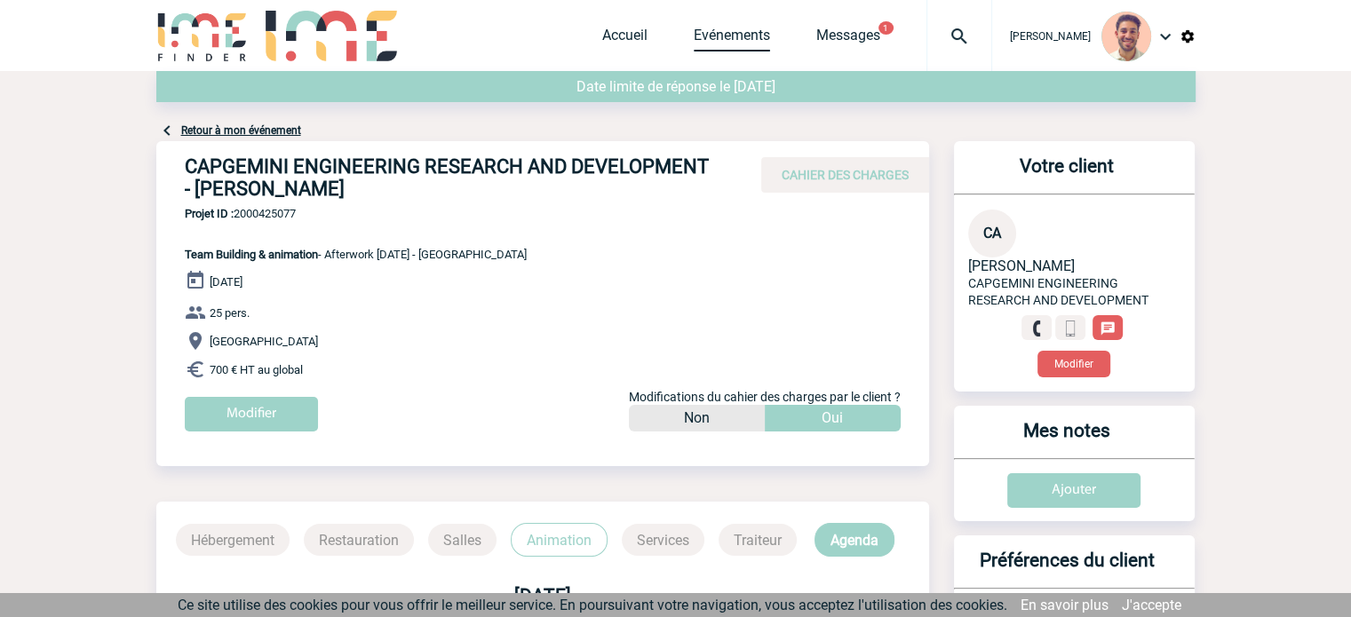
click at [707, 42] on link "Evénements" at bounding box center [732, 39] width 76 height 25
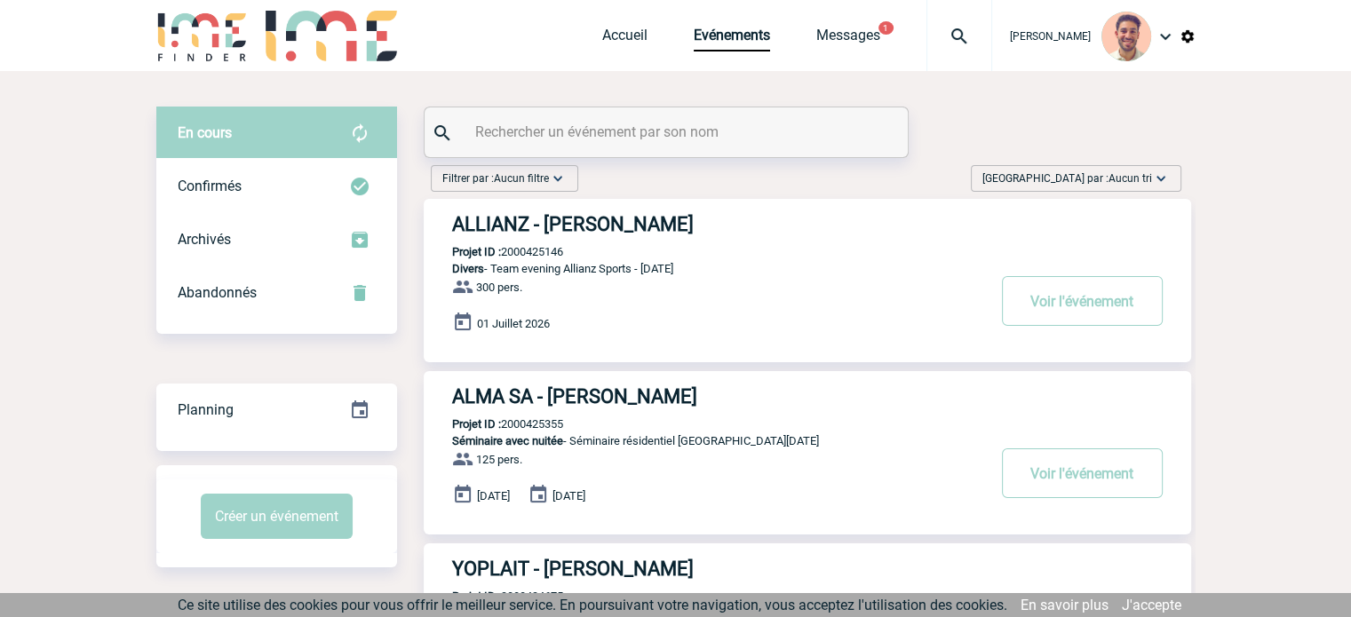
click at [652, 136] on input "text" at bounding box center [668, 132] width 395 height 26
paste input "2000425076"
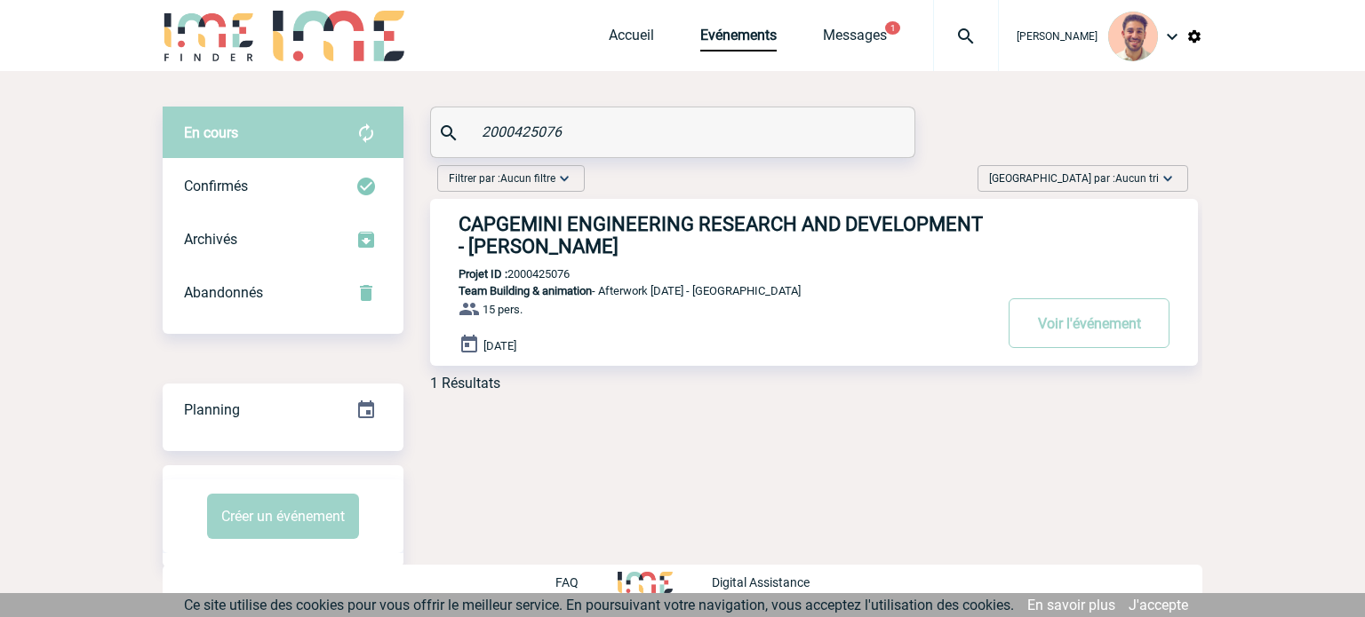
type input "2000425076"
click at [712, 231] on h3 "CAPGEMINI ENGINEERING RESEARCH AND DEVELOPMENT - Camille AUBERT" at bounding box center [724, 235] width 533 height 44
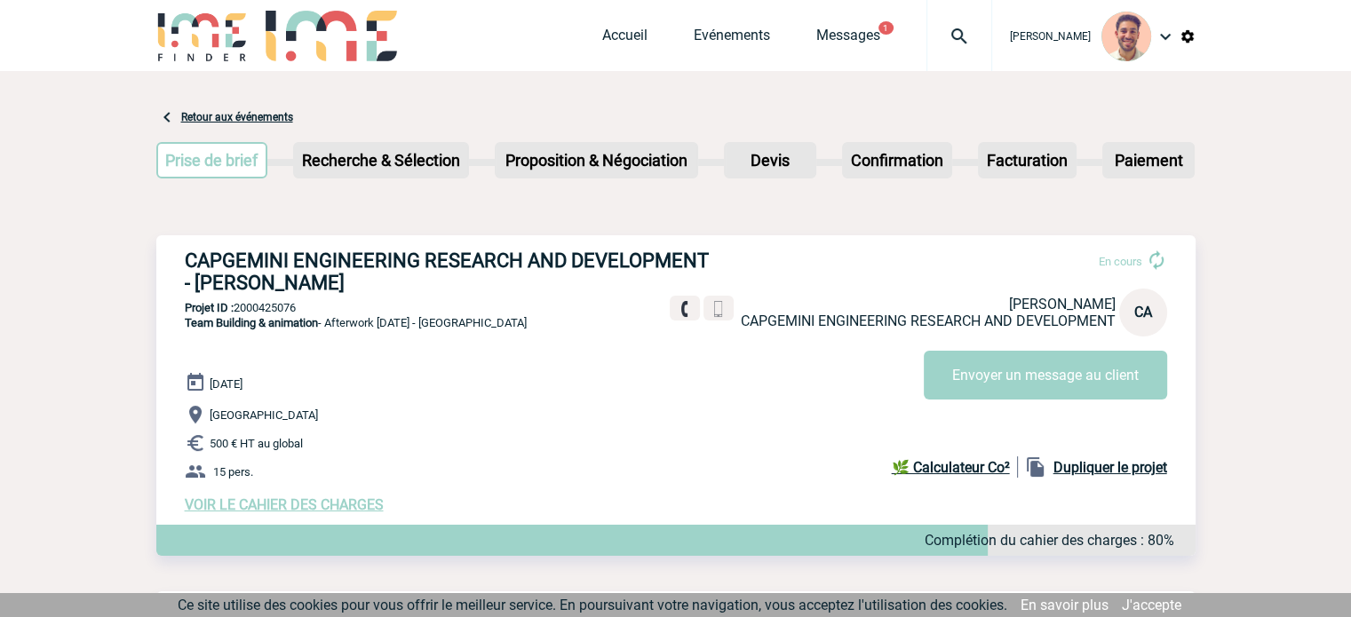
click at [249, 528] on div "CAPGEMINI ENGINEERING RESEARCH AND DEVELOPMENT - [PERSON_NAME] En cours [PERSON…" at bounding box center [675, 381] width 1039 height 292
click at [259, 514] on span "VOIR LE CAHIER DES CHARGES" at bounding box center [284, 505] width 199 height 17
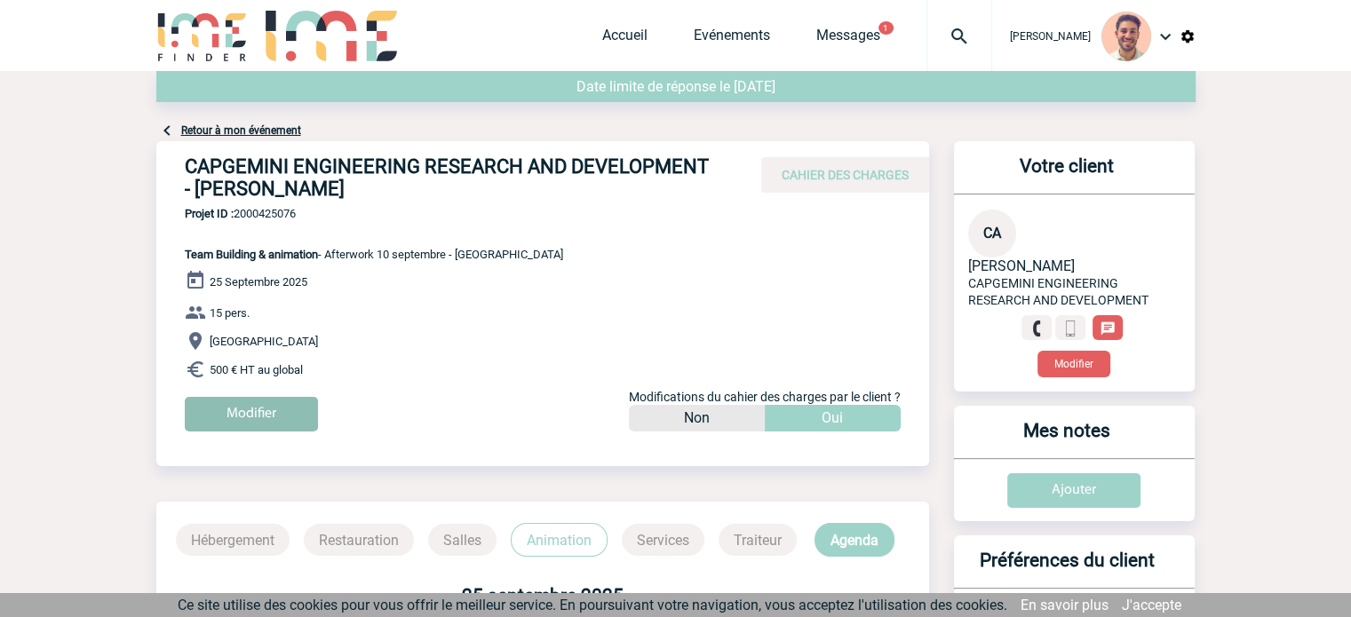
click at [221, 410] on input "Modifier" at bounding box center [251, 414] width 133 height 35
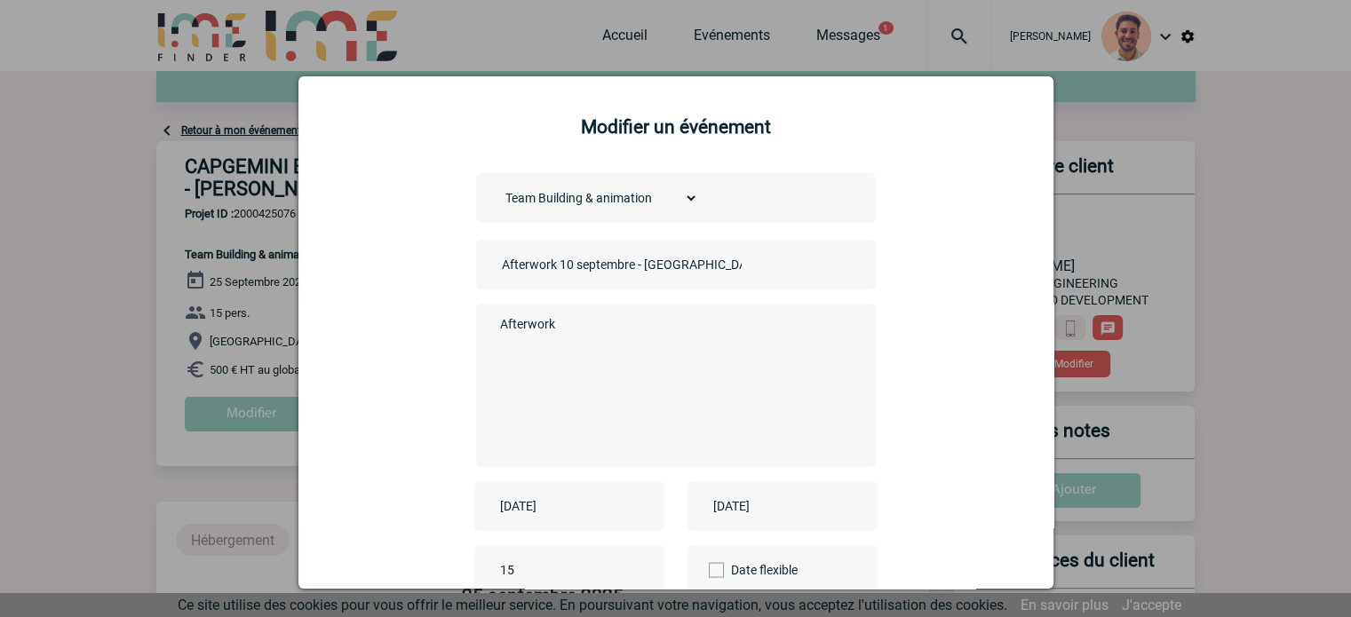
click at [569, 261] on input "Afterwork 10 septembre - [GEOGRAPHIC_DATA]" at bounding box center [622, 264] width 249 height 23
type input "Afterwork 24 septembre - [GEOGRAPHIC_DATA]"
click at [514, 508] on input "[DATE]" at bounding box center [557, 506] width 123 height 23
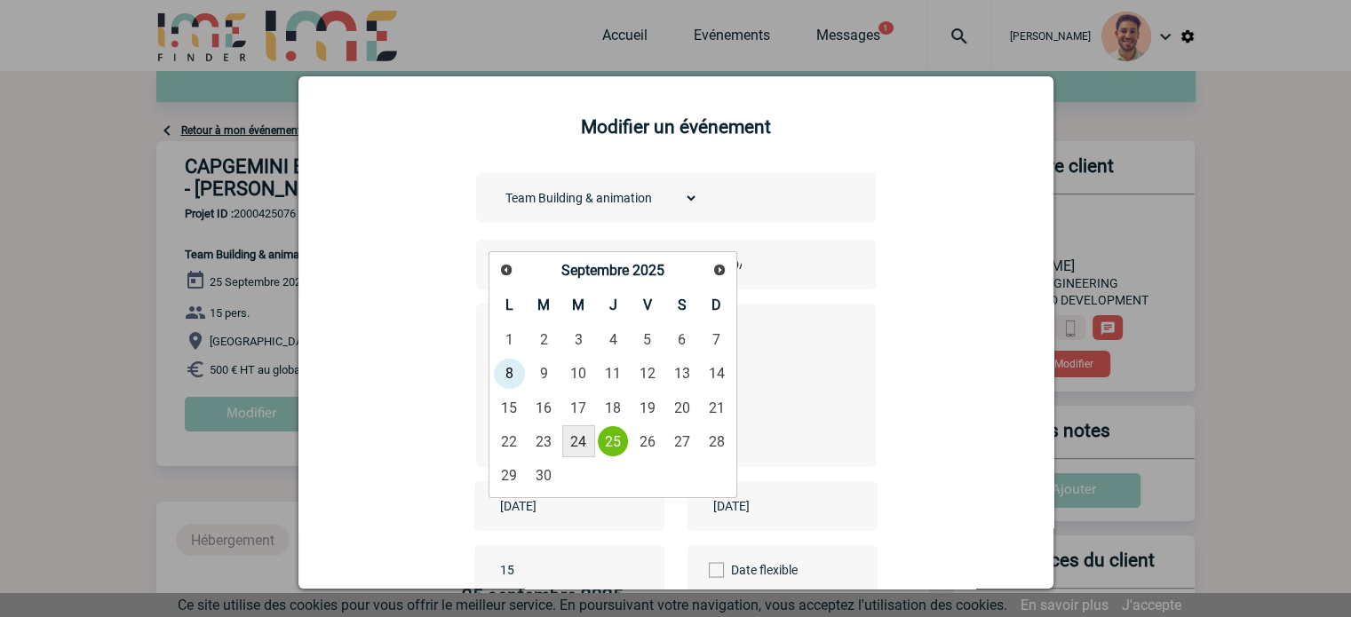
drag, startPoint x: 585, startPoint y: 443, endPoint x: 643, endPoint y: 490, distance: 74.7
click at [585, 442] on link "24" at bounding box center [578, 442] width 33 height 32
type input "[DATE]"
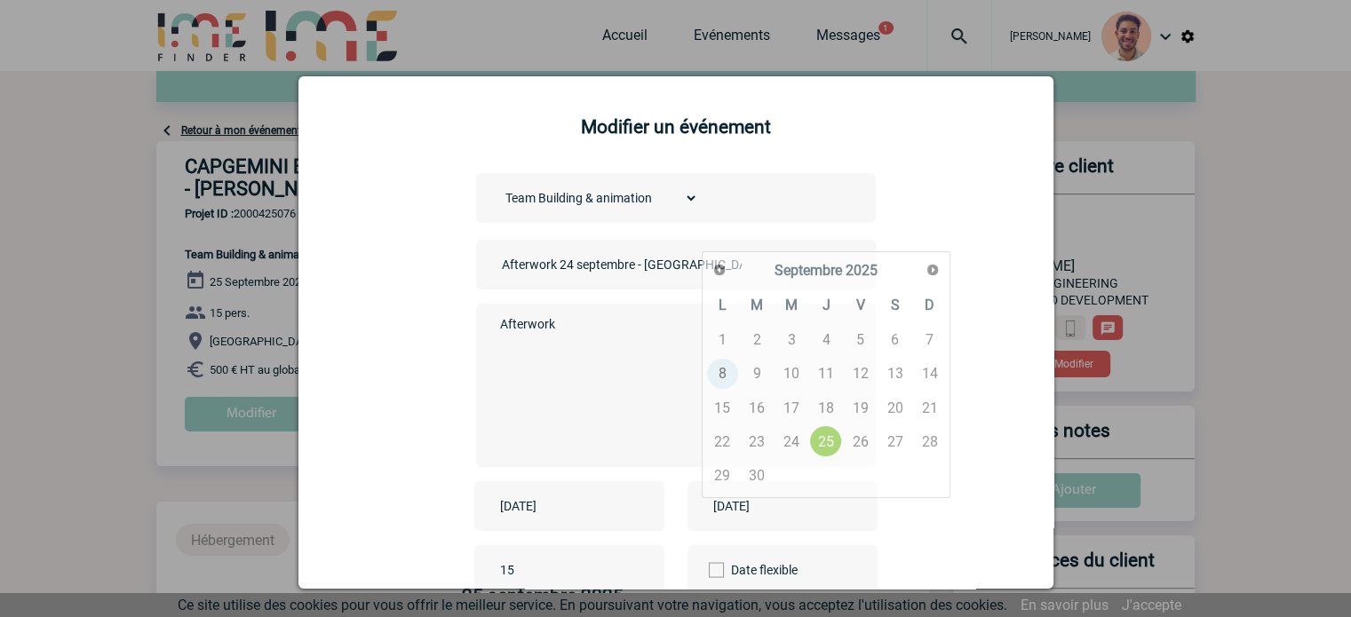
click at [743, 507] on input "[DATE]" at bounding box center [770, 506] width 123 height 23
drag, startPoint x: 787, startPoint y: 448, endPoint x: 797, endPoint y: 443, distance: 10.7
click at [788, 447] on link "24" at bounding box center [792, 442] width 33 height 32
type input "[DATE]"
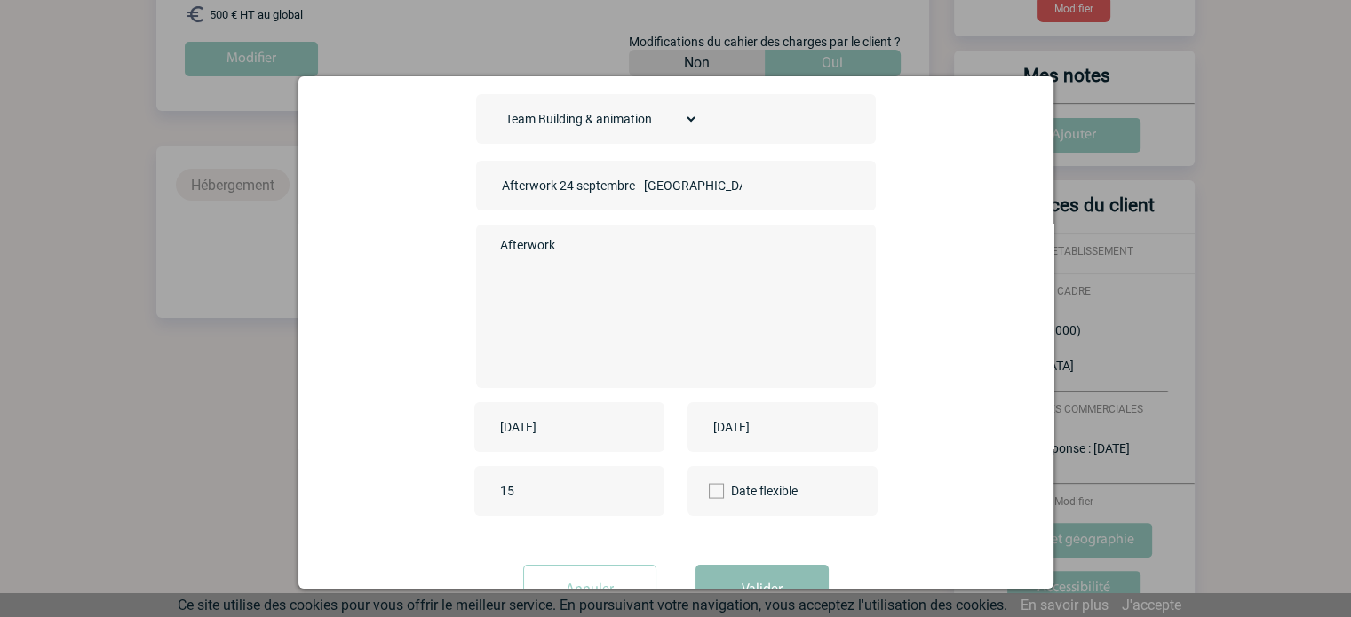
scroll to position [147, 0]
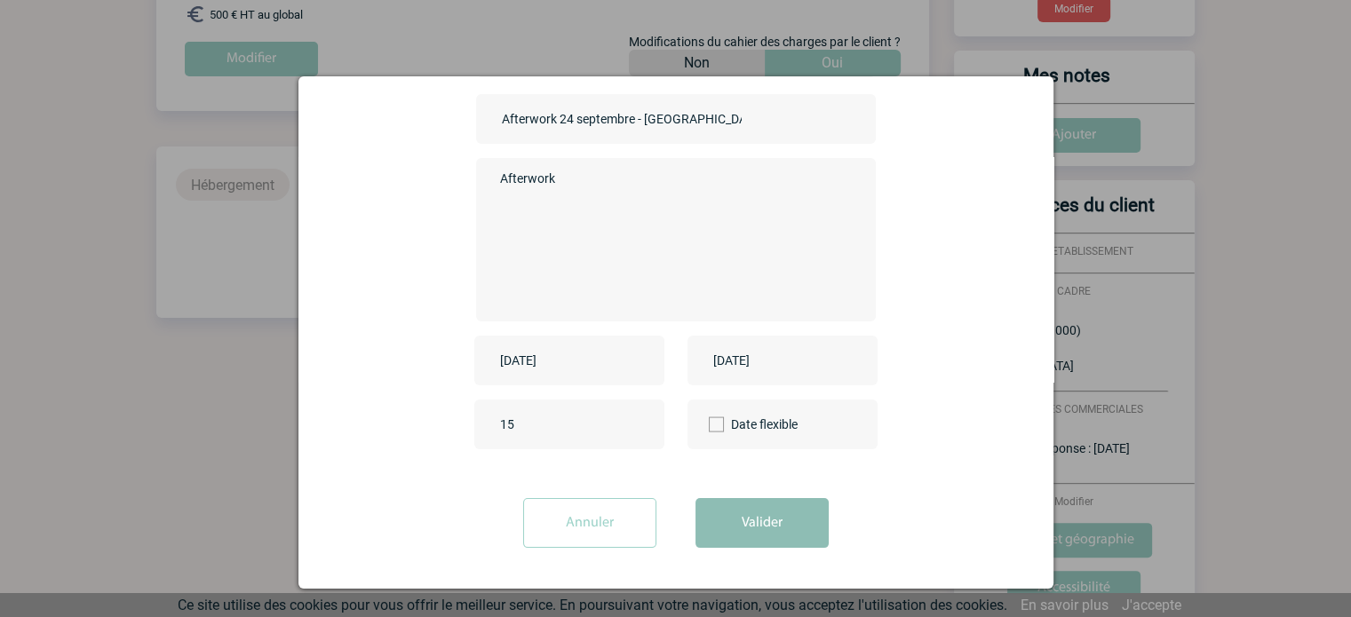
click at [750, 525] on button "Valider" at bounding box center [762, 523] width 133 height 50
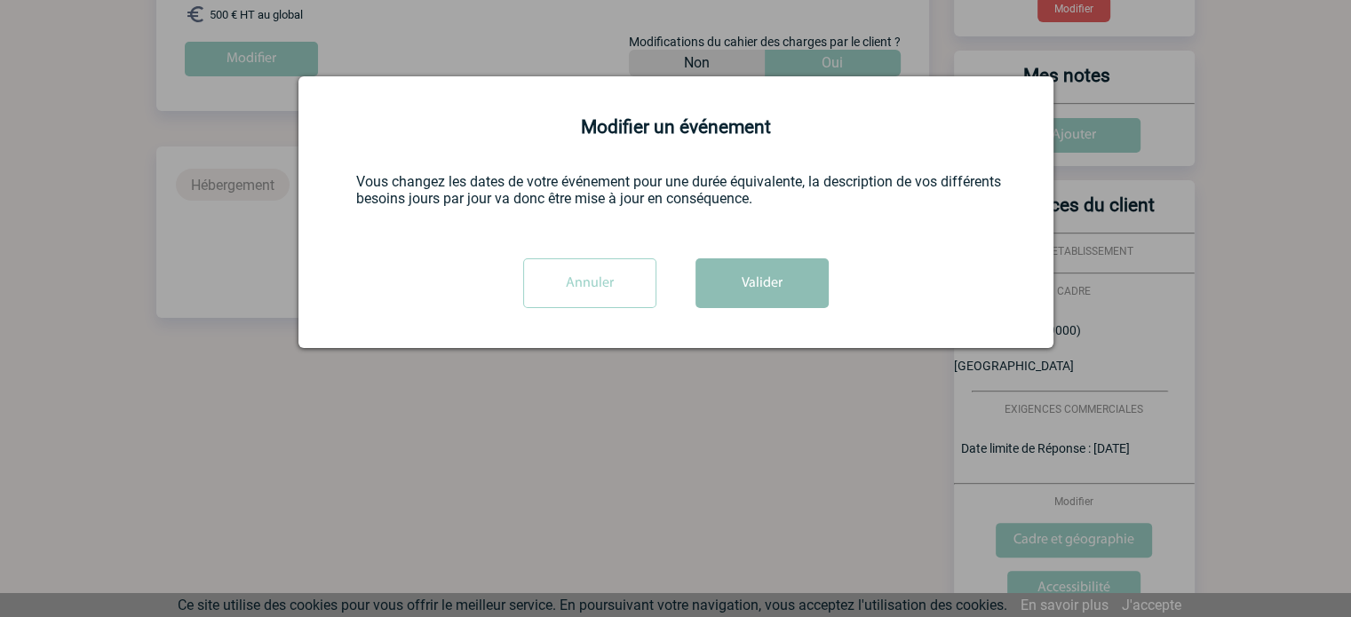
click at [789, 294] on button "Valider" at bounding box center [762, 284] width 133 height 50
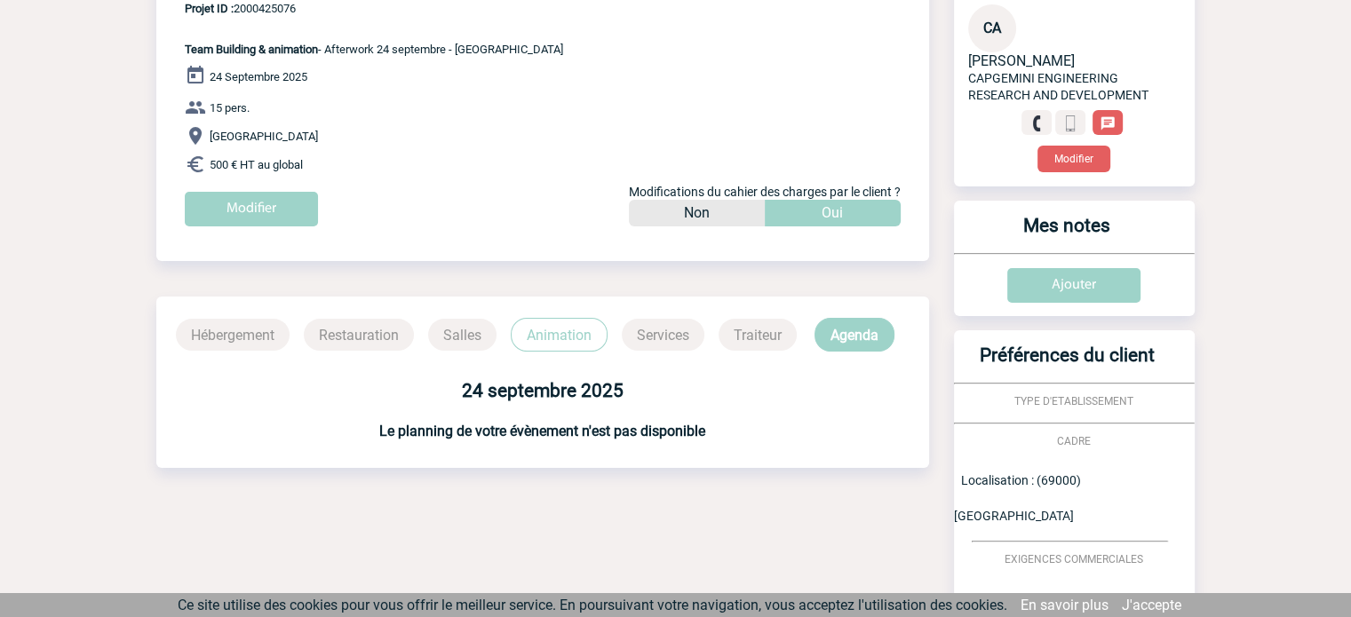
scroll to position [89, 0]
